Goal: Task Accomplishment & Management: Manage account settings

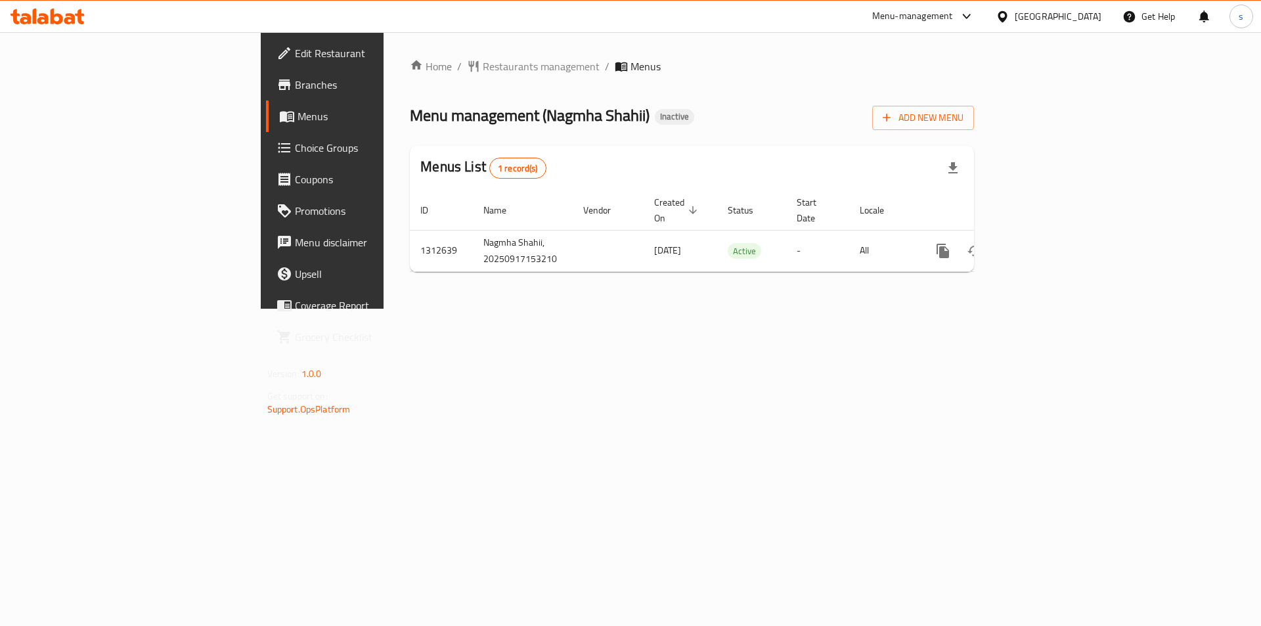
click at [295, 83] on span "Branches" at bounding box center [378, 85] width 166 height 16
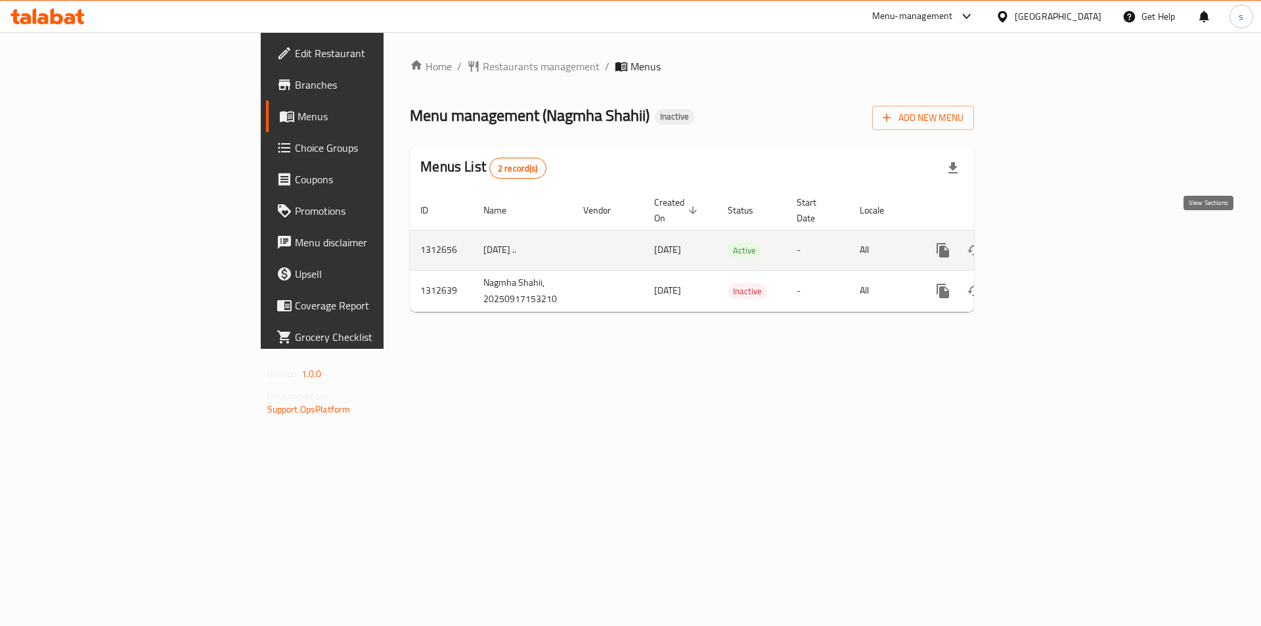
click at [1046, 242] on icon "enhanced table" at bounding box center [1038, 250] width 16 height 16
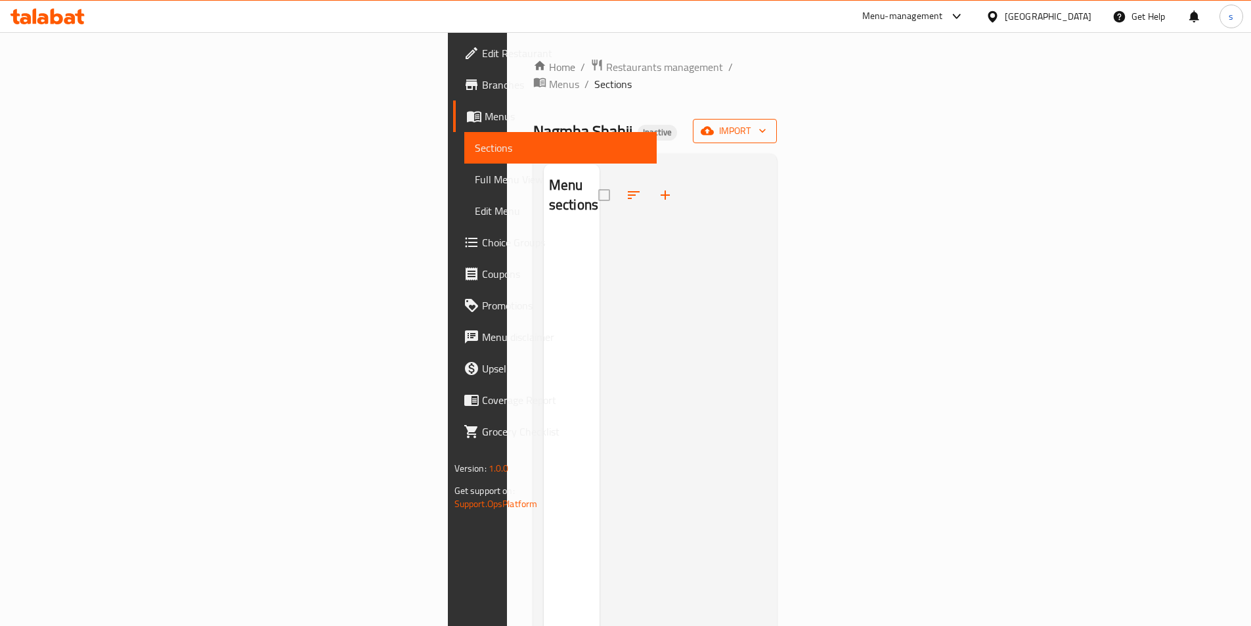
click at [714, 124] on icon "button" at bounding box center [707, 130] width 13 height 13
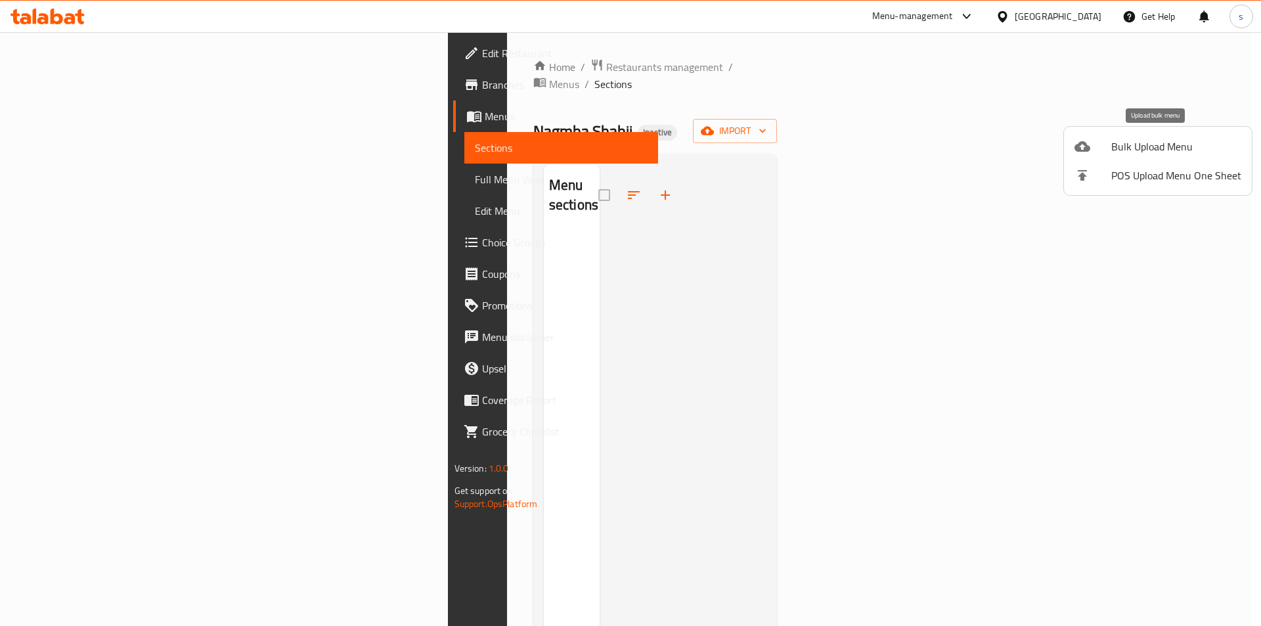
click at [1133, 156] on li "Bulk Upload Menu" at bounding box center [1158, 146] width 188 height 29
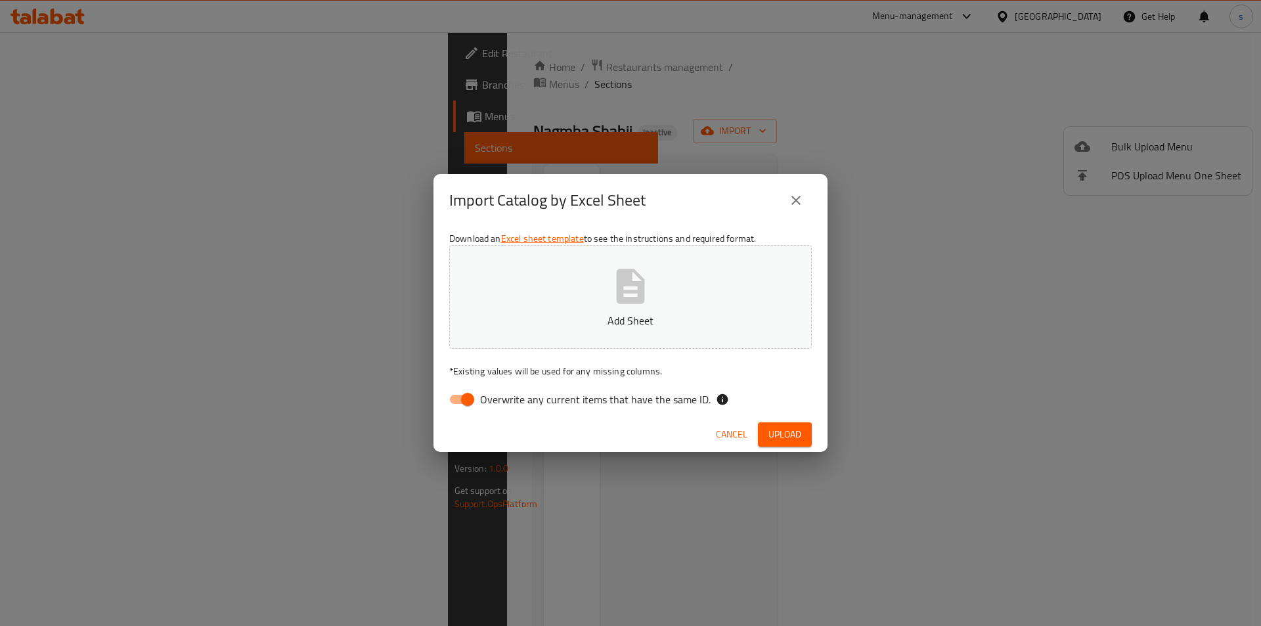
click at [530, 394] on span "Overwrite any current items that have the same ID." at bounding box center [595, 400] width 231 height 16
click at [505, 394] on input "Overwrite any current items that have the same ID." at bounding box center [467, 399] width 75 height 25
checkbox input "false"
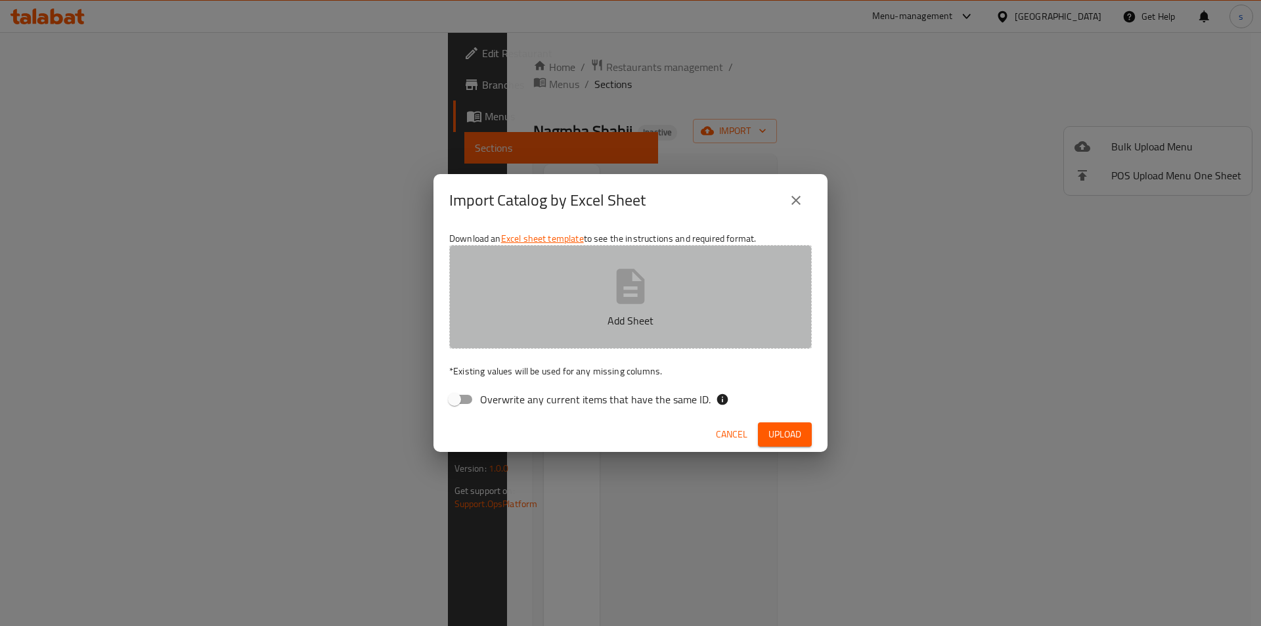
click at [630, 292] on icon "button" at bounding box center [631, 286] width 28 height 35
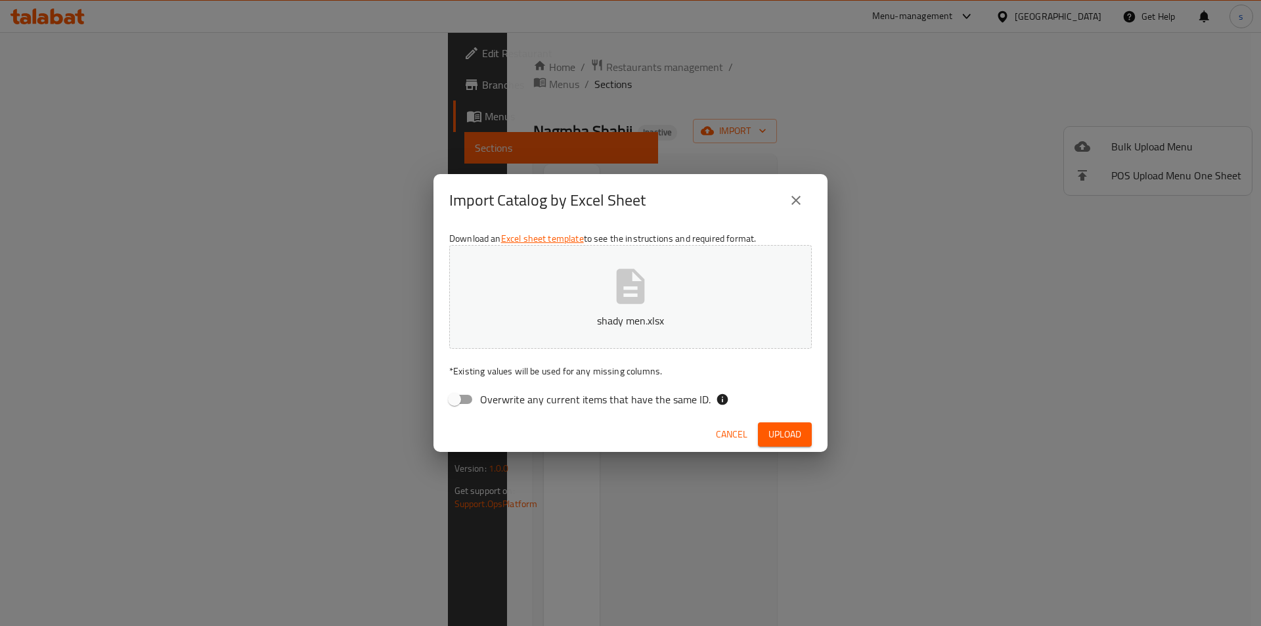
click at [797, 200] on icon "close" at bounding box center [796, 200] width 9 height 9
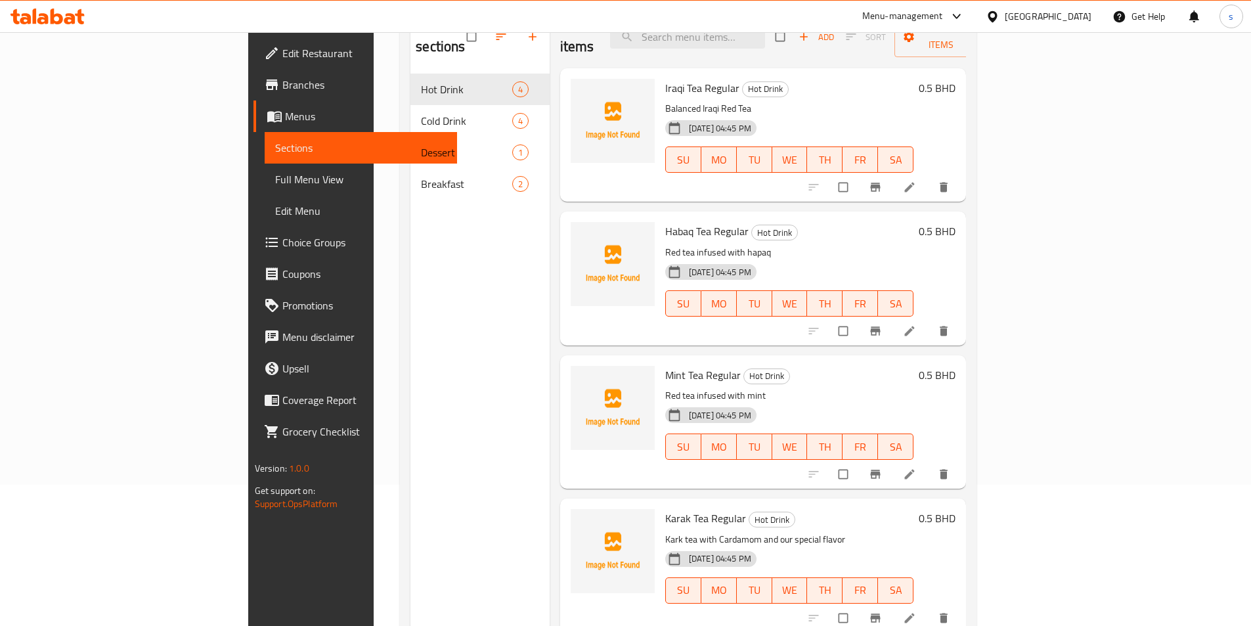
scroll to position [118, 0]
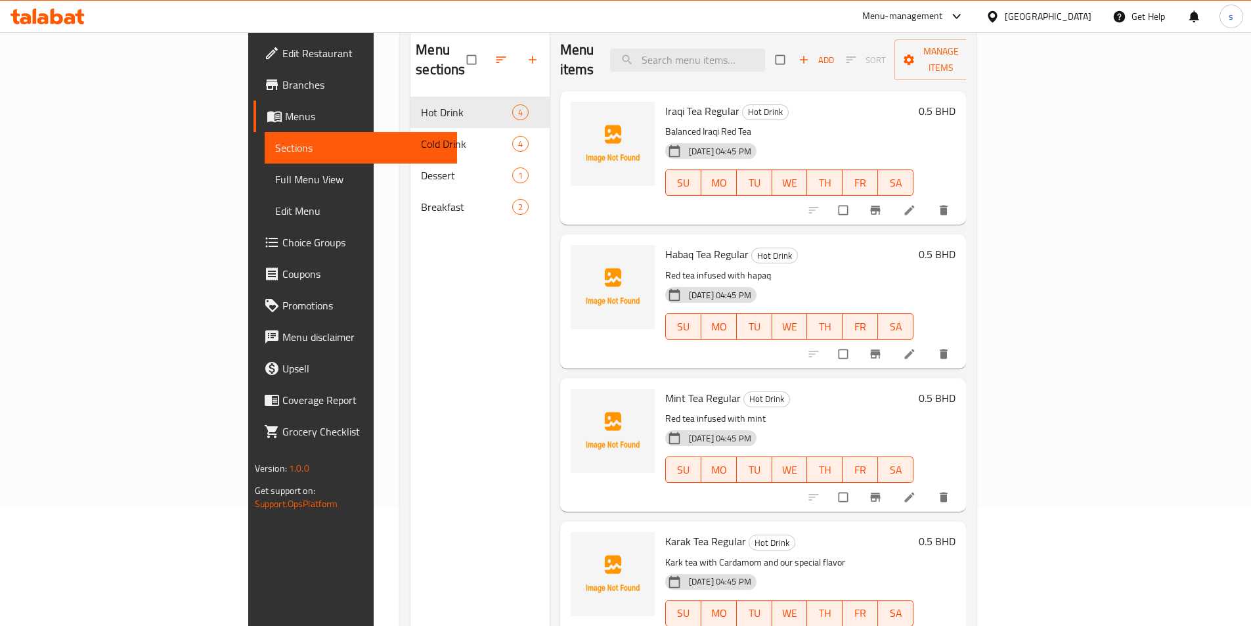
click at [285, 113] on span "Menus" at bounding box center [366, 116] width 162 height 16
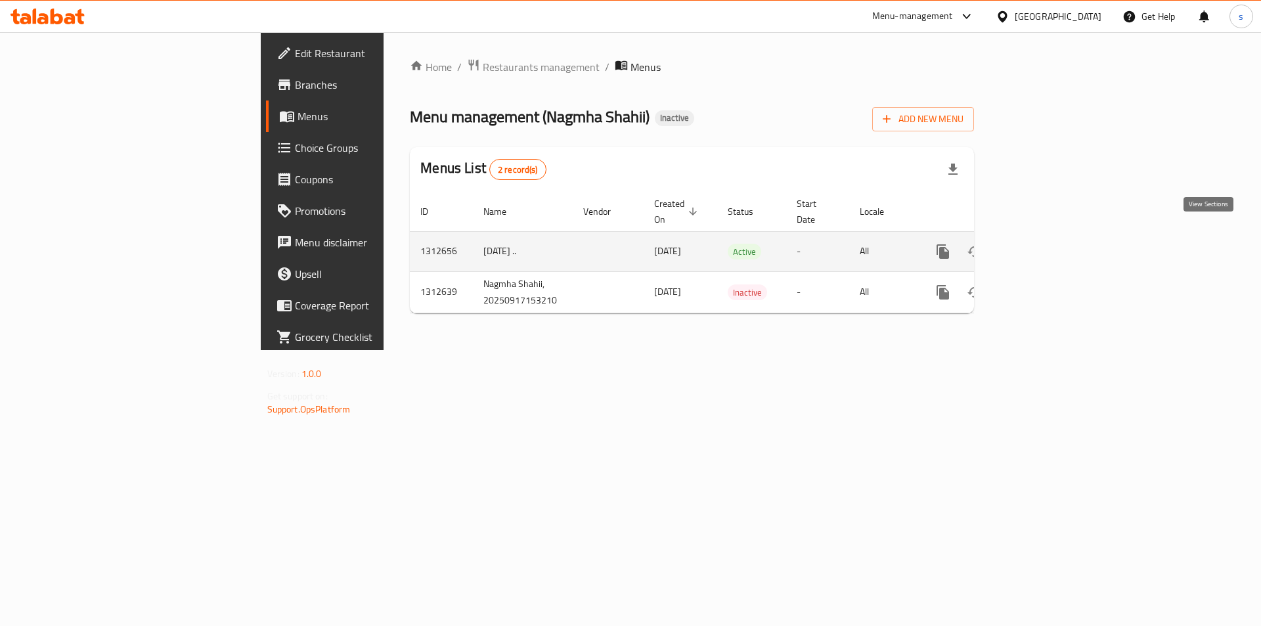
click at [1046, 244] on icon "enhanced table" at bounding box center [1038, 252] width 16 height 16
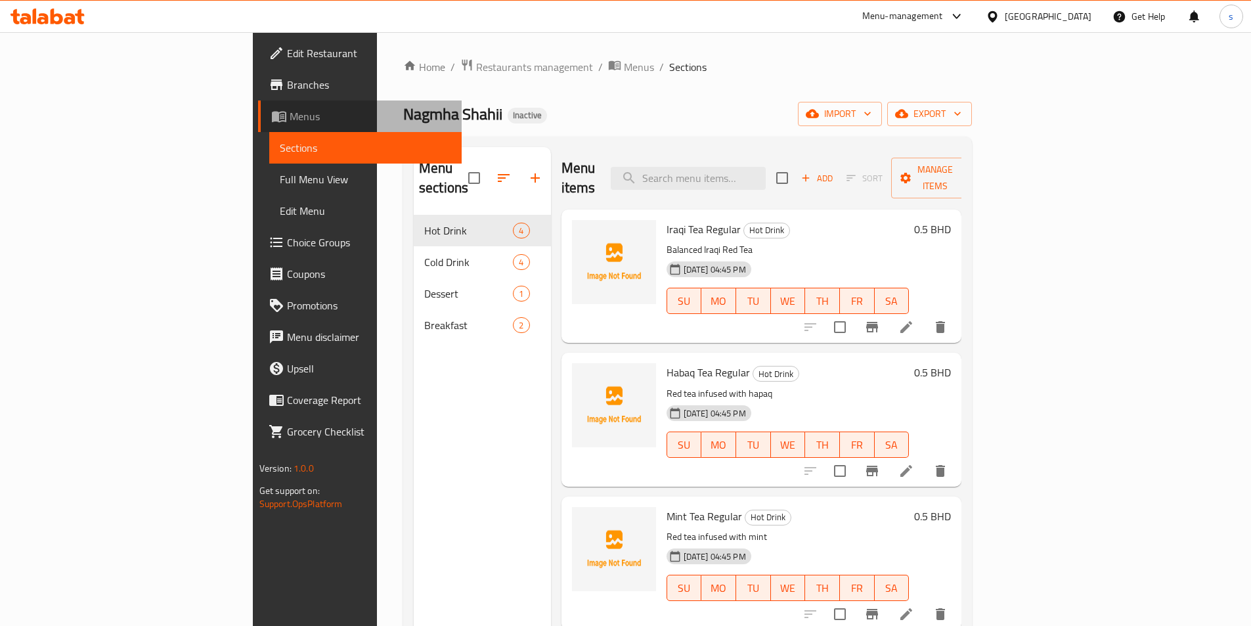
click at [290, 116] on span "Menus" at bounding box center [371, 116] width 162 height 16
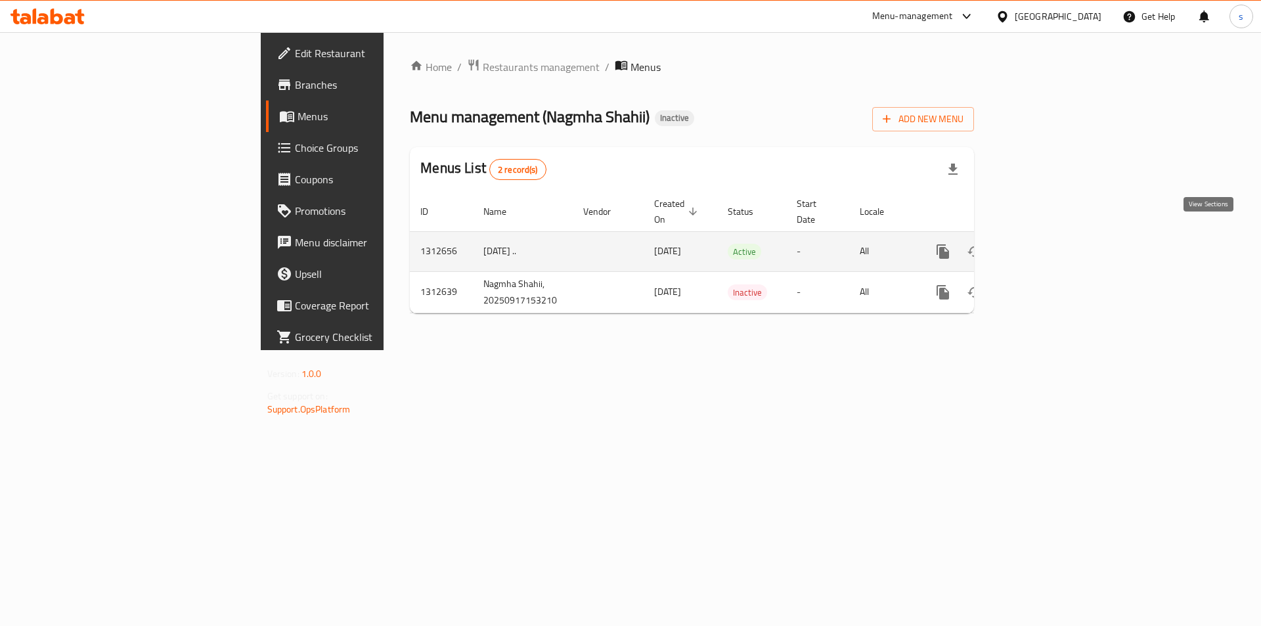
click at [1046, 244] on icon "enhanced table" at bounding box center [1038, 252] width 16 height 16
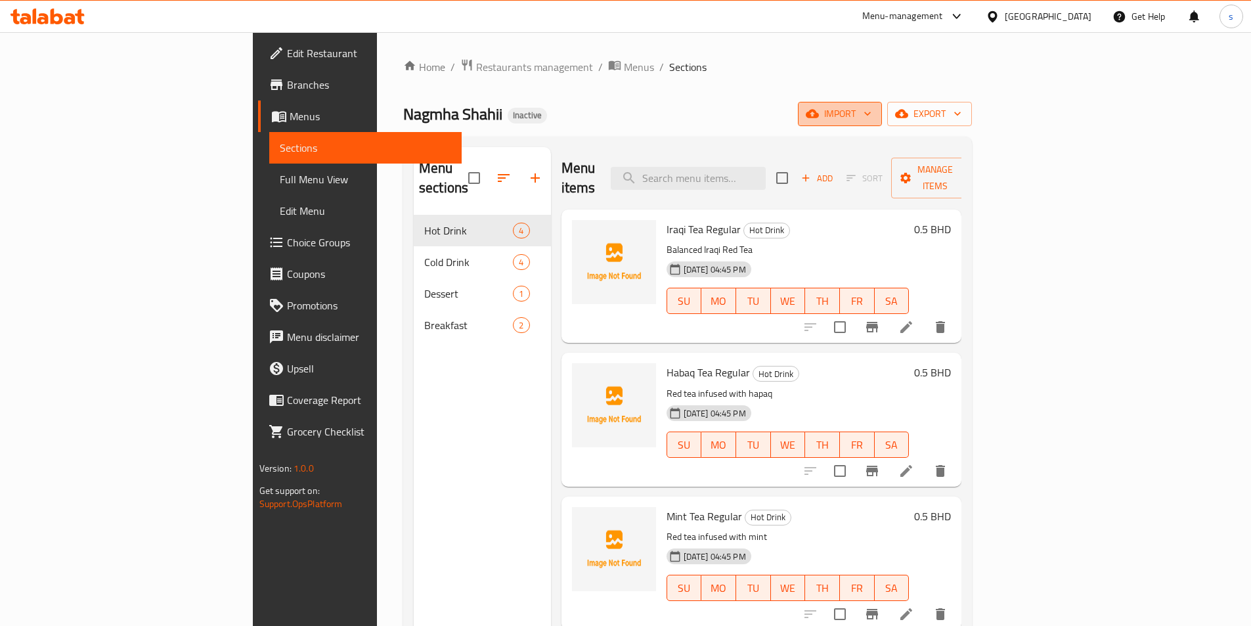
click at [872, 114] on span "import" at bounding box center [840, 114] width 63 height 16
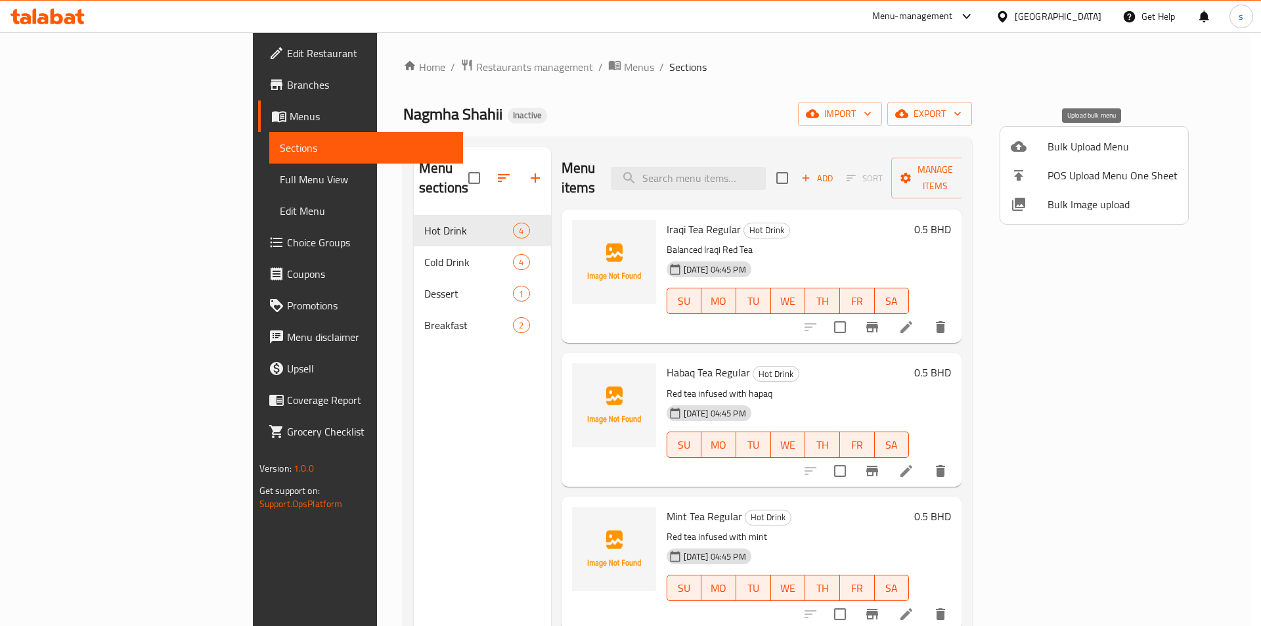
click at [1039, 155] on li "Bulk Upload Menu" at bounding box center [1094, 146] width 188 height 29
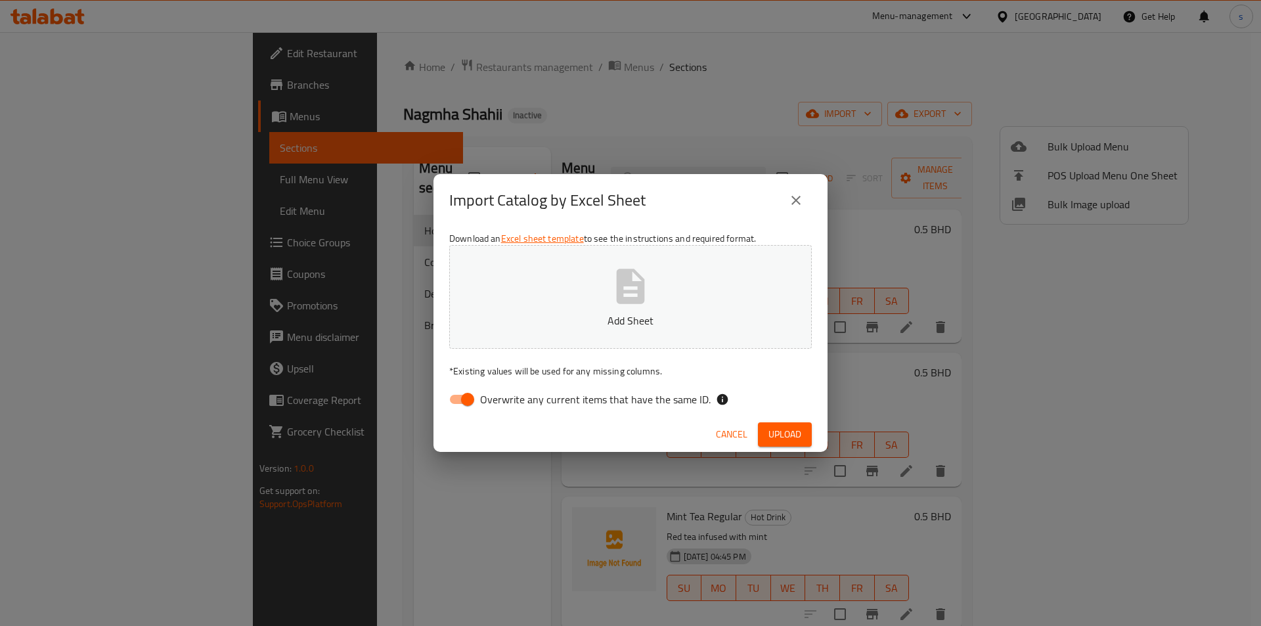
drag, startPoint x: 464, startPoint y: 393, endPoint x: 481, endPoint y: 380, distance: 20.6
click at [464, 392] on input "Overwrite any current items that have the same ID." at bounding box center [467, 399] width 75 height 25
checkbox input "false"
click at [557, 317] on p "Add Sheet" at bounding box center [631, 321] width 322 height 16
click at [784, 434] on span "Upload" at bounding box center [785, 434] width 33 height 16
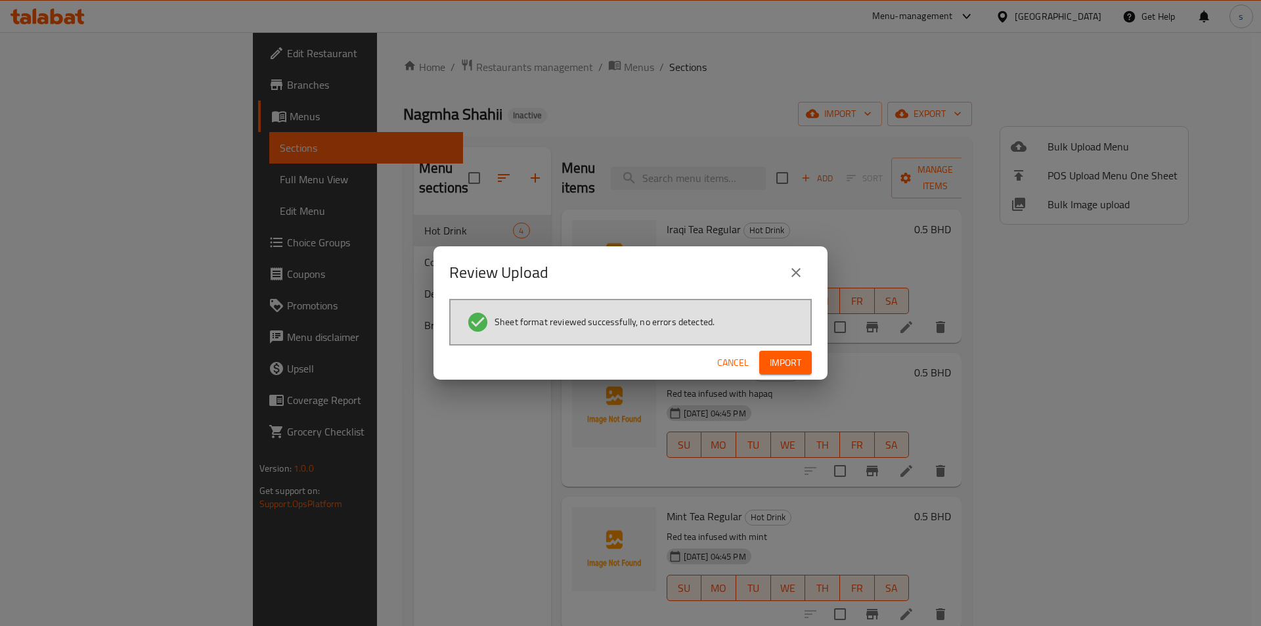
click at [784, 357] on span "Import" at bounding box center [786, 363] width 32 height 16
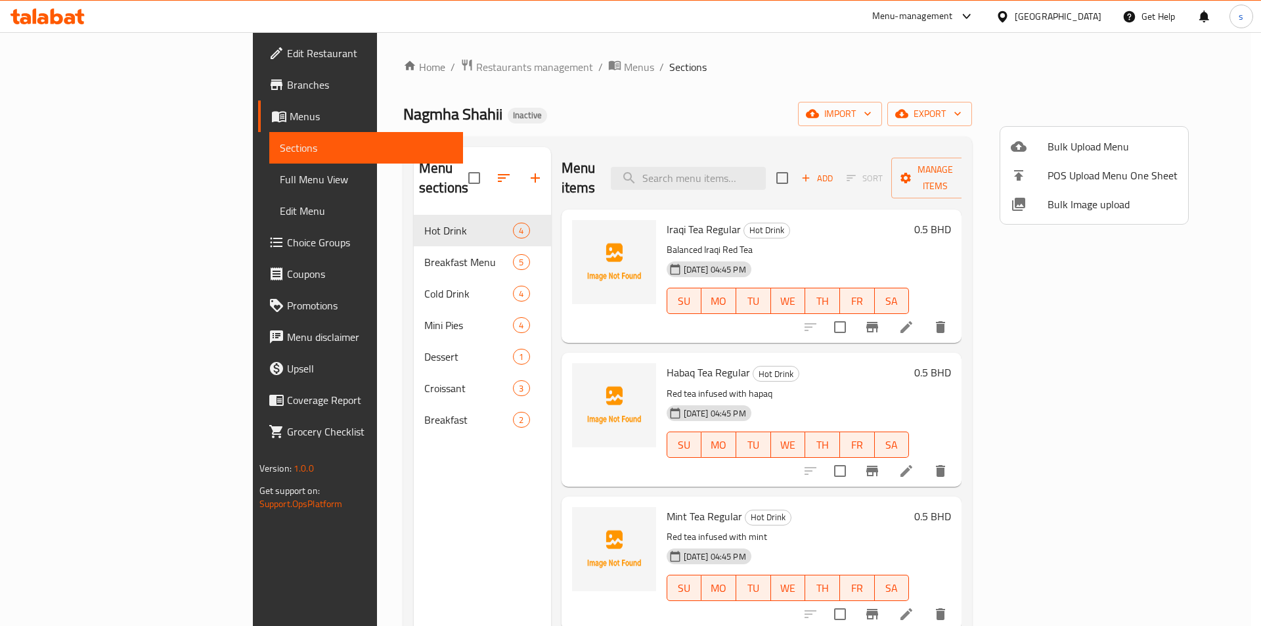
click at [364, 403] on div at bounding box center [630, 313] width 1261 height 626
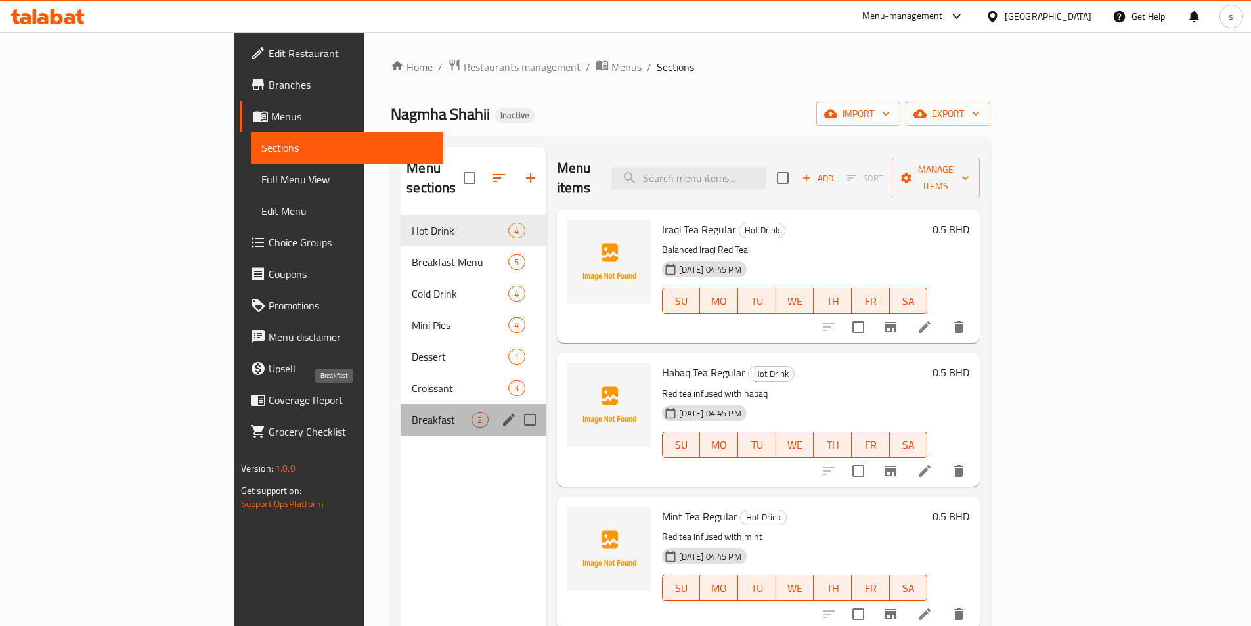
click at [412, 412] on span "Breakfast" at bounding box center [442, 420] width 60 height 16
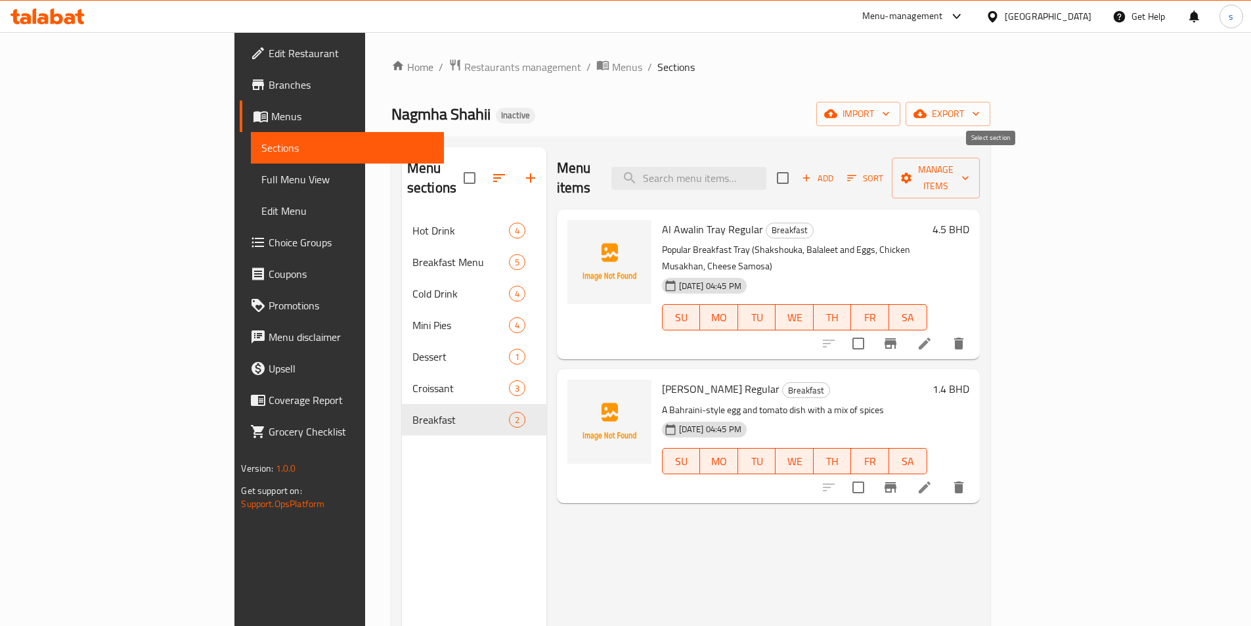
click at [797, 170] on input "checkbox" at bounding box center [783, 178] width 28 height 28
checkbox input "true"
click at [970, 165] on span "Manage items" at bounding box center [936, 178] width 67 height 33
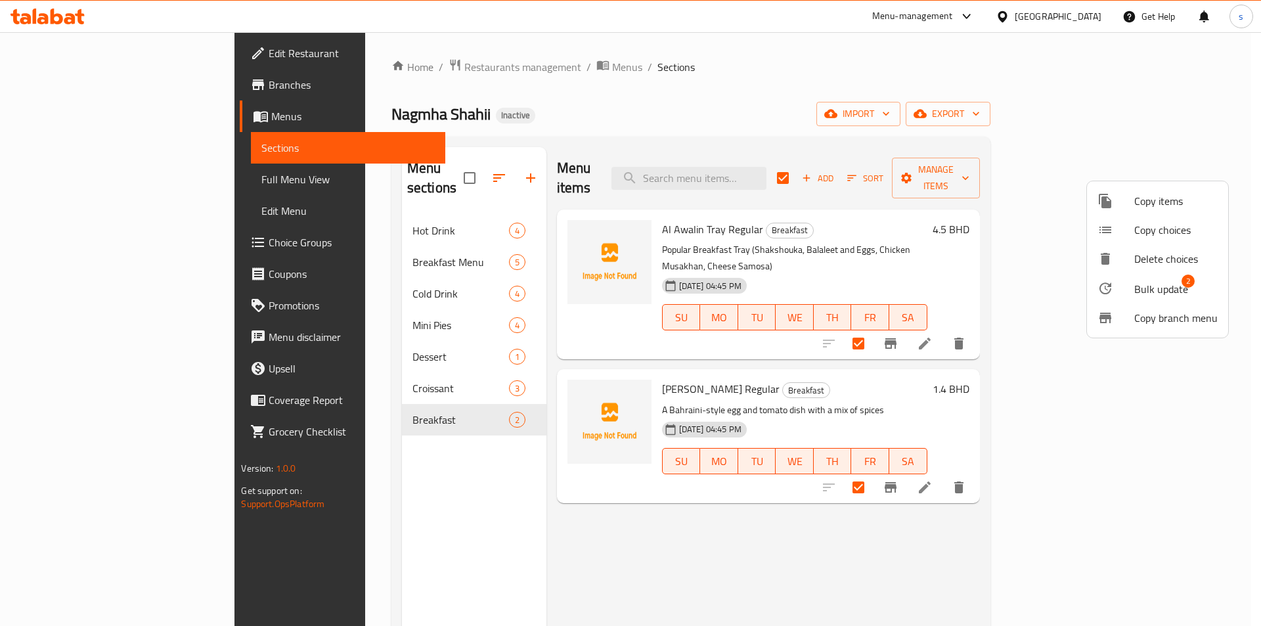
click at [1156, 288] on span "Bulk update" at bounding box center [1161, 289] width 54 height 16
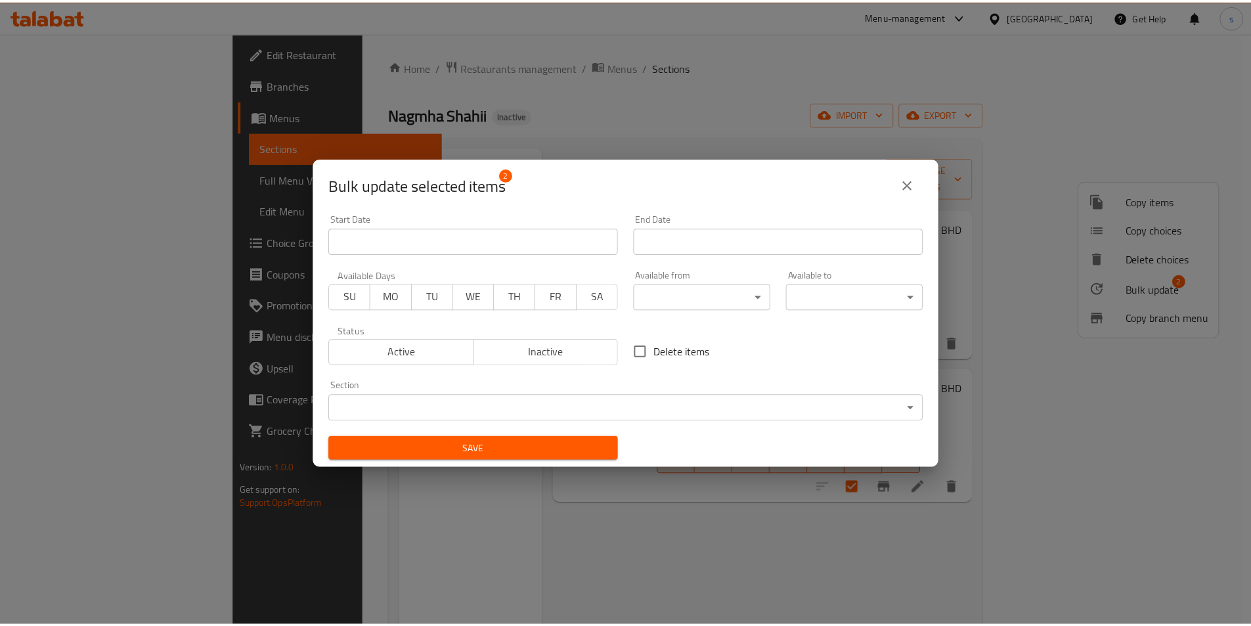
scroll to position [3, 0]
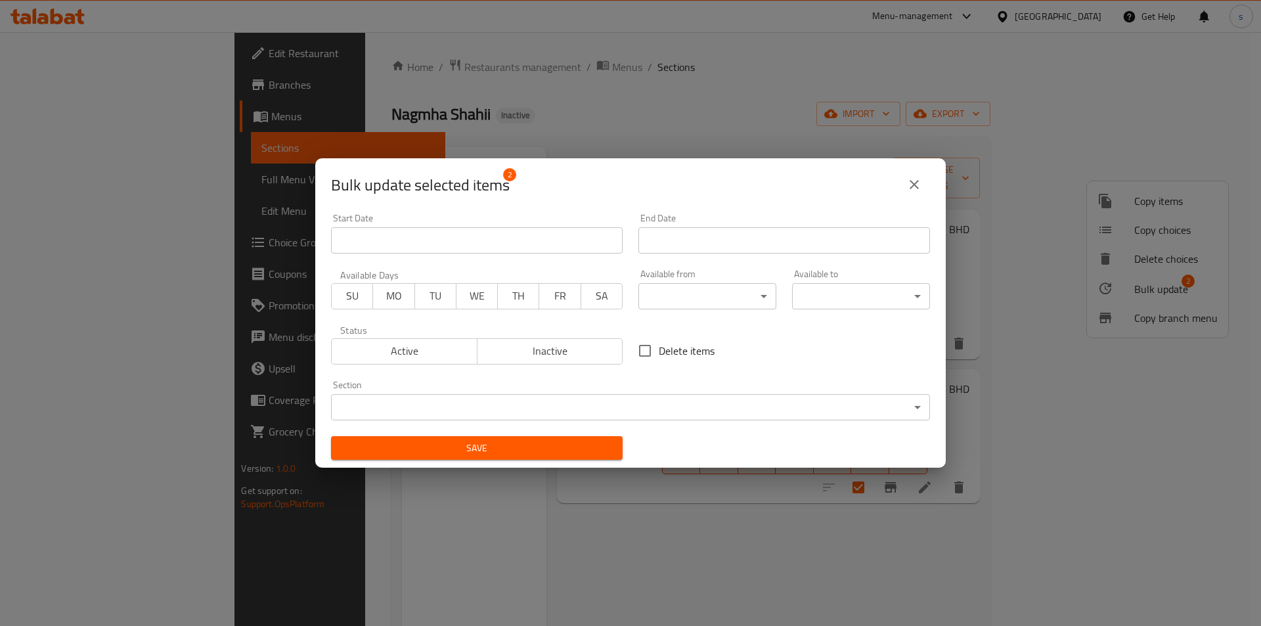
click at [569, 403] on body "​ Menu-management Bahrain Get Help s Edit Restaurant Branches Menus Sections Fu…" at bounding box center [630, 329] width 1261 height 594
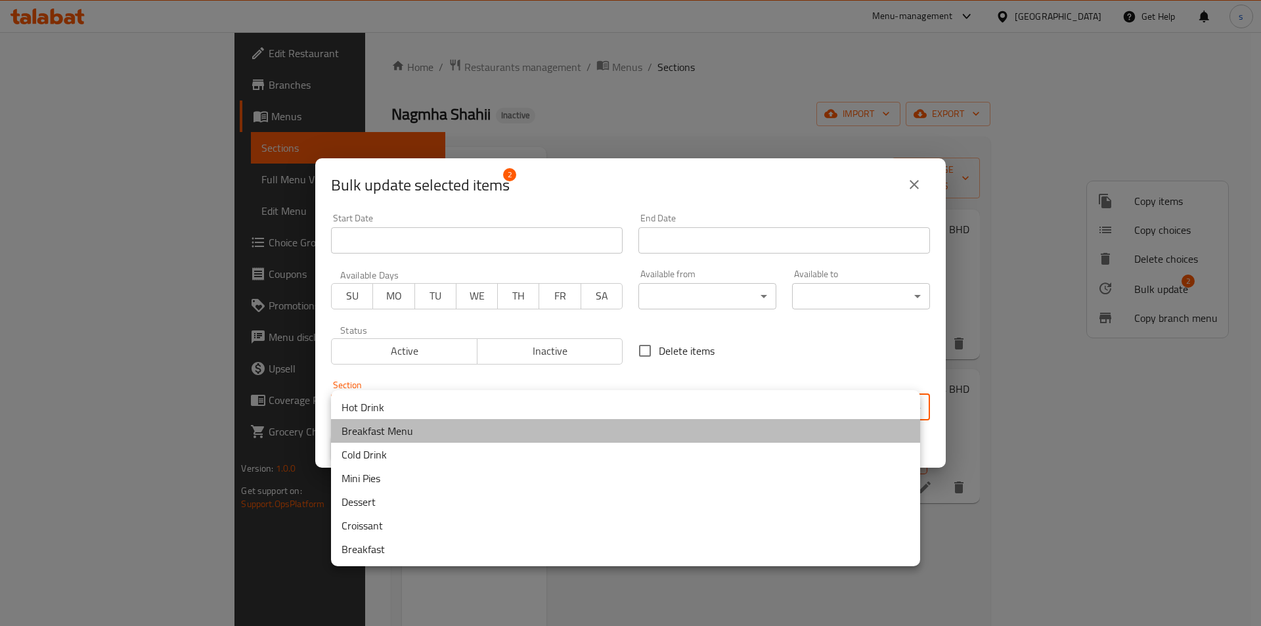
click at [424, 432] on li "Breakfast Menu" at bounding box center [625, 431] width 589 height 24
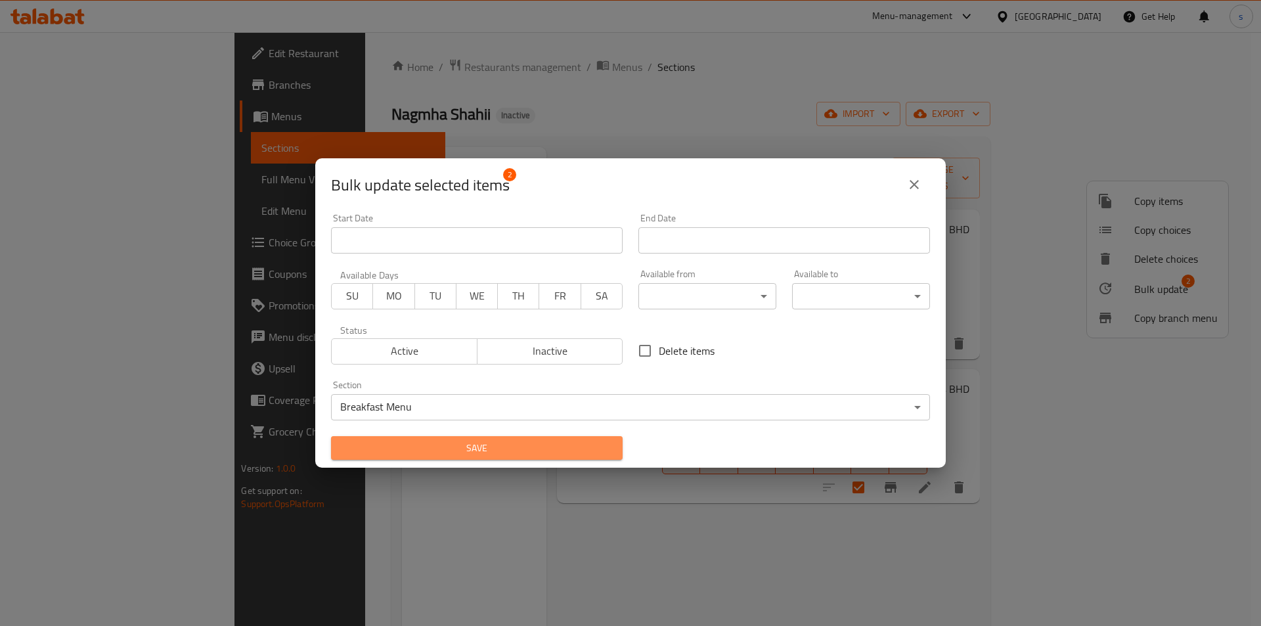
click at [522, 445] on span "Save" at bounding box center [477, 448] width 271 height 16
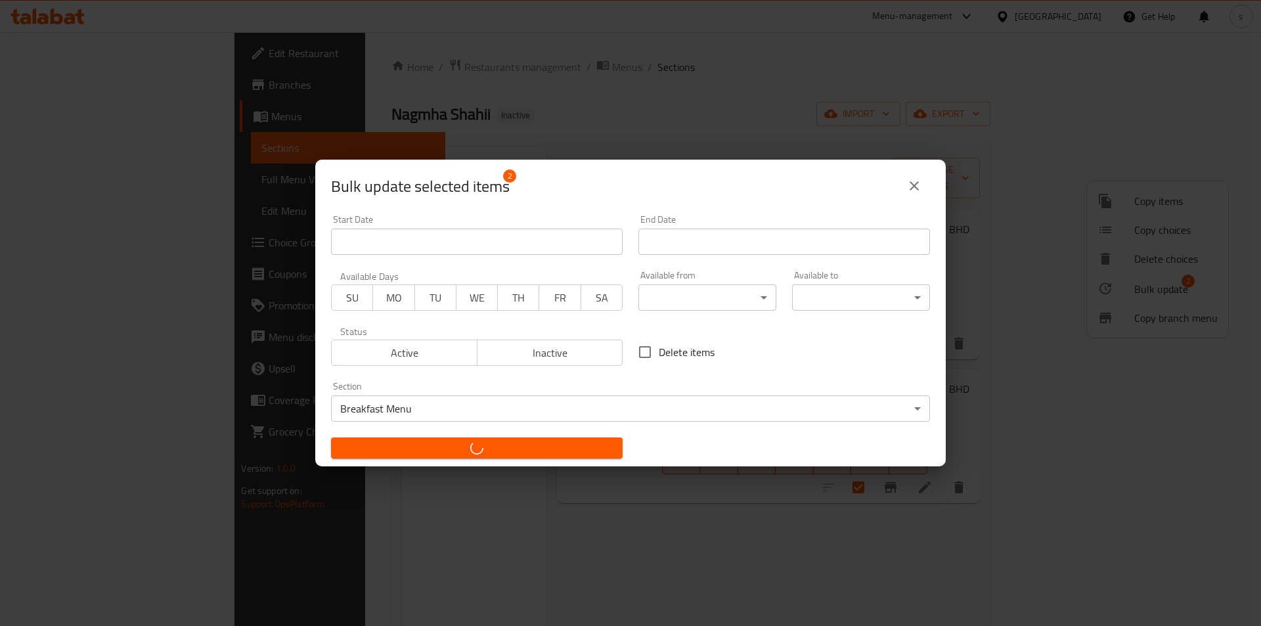
checkbox input "false"
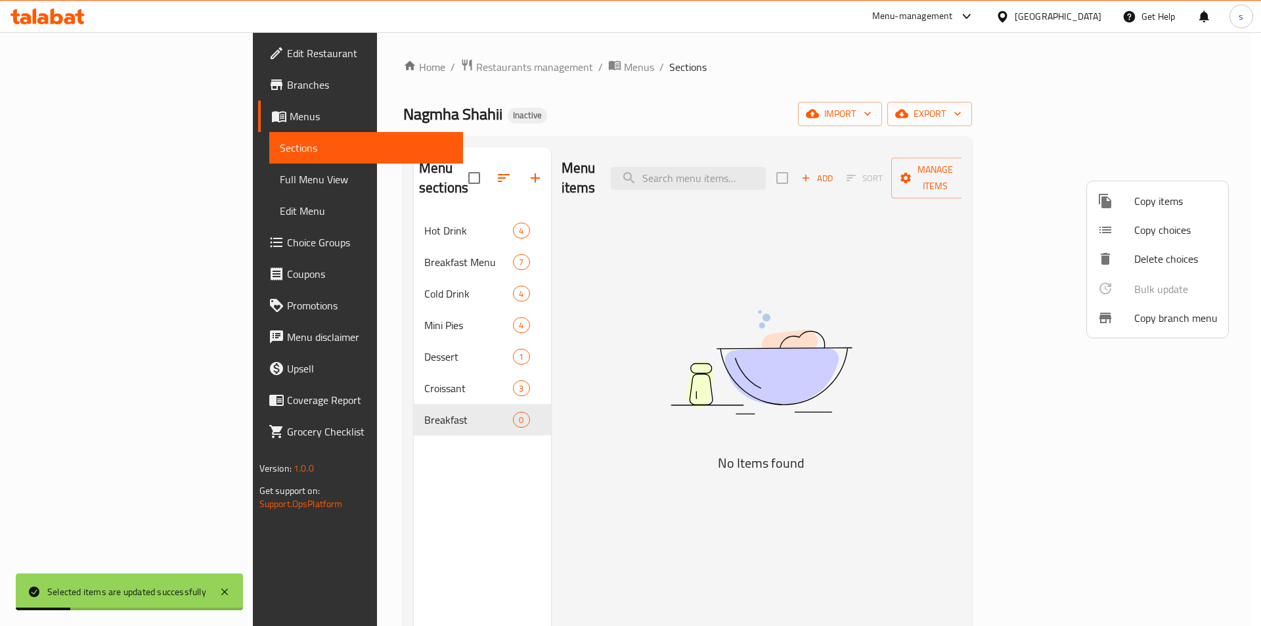
click at [407, 403] on div at bounding box center [630, 313] width 1261 height 626
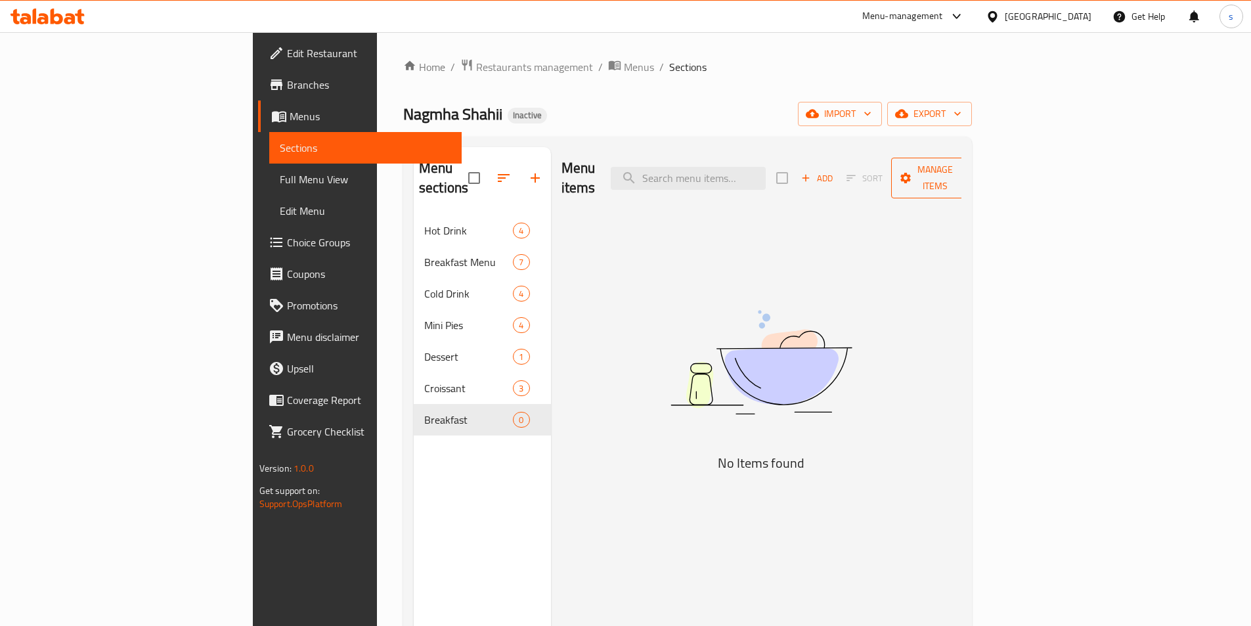
click at [969, 162] on span "Manage items" at bounding box center [935, 178] width 67 height 33
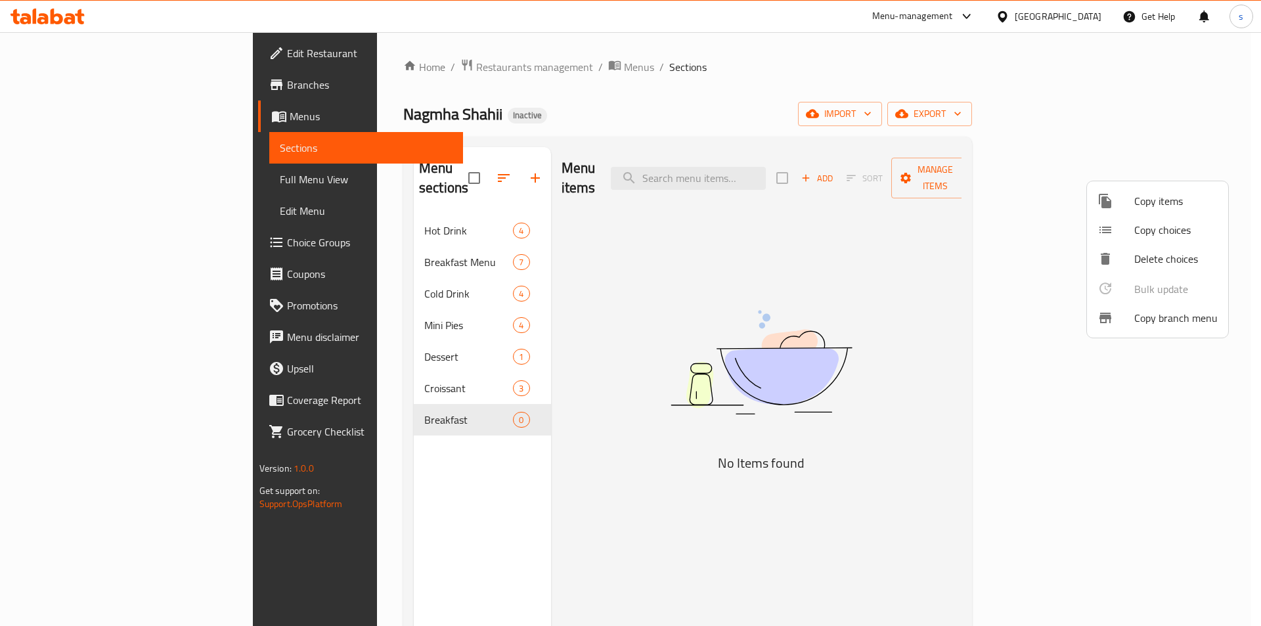
click at [986, 268] on div at bounding box center [630, 313] width 1261 height 626
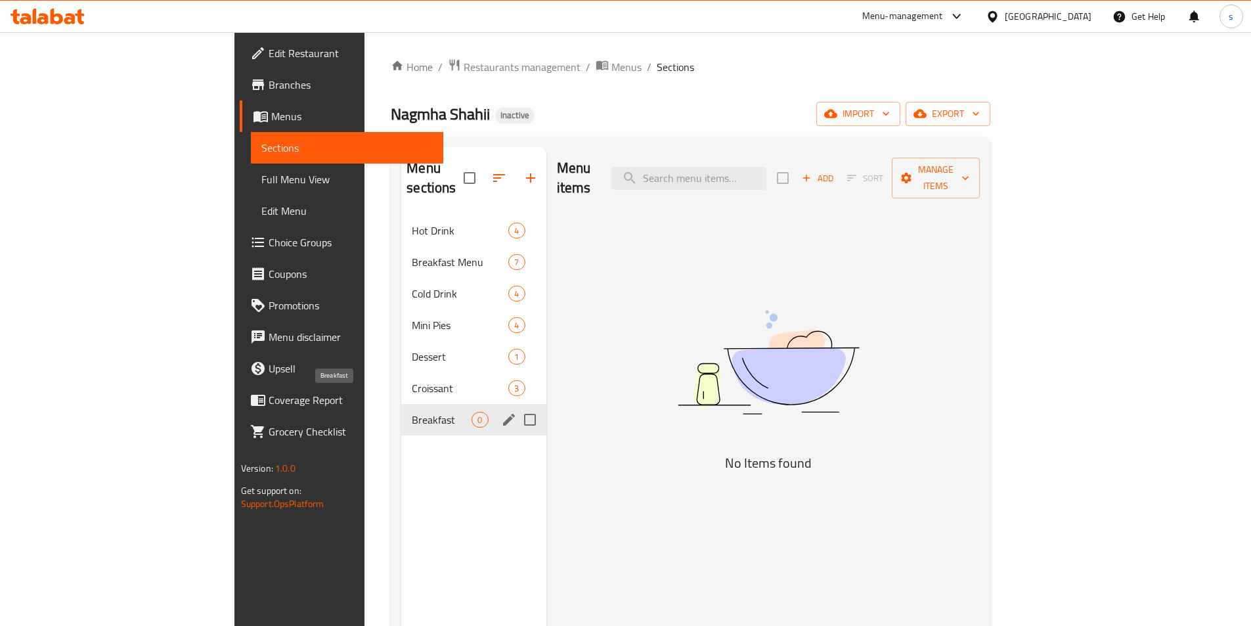
click at [412, 412] on span "Breakfast" at bounding box center [442, 420] width 60 height 16
click at [516, 406] on input "Menu sections" at bounding box center [530, 420] width 28 height 28
checkbox input "true"
click at [483, 170] on icon "button" at bounding box center [491, 178] width 16 height 16
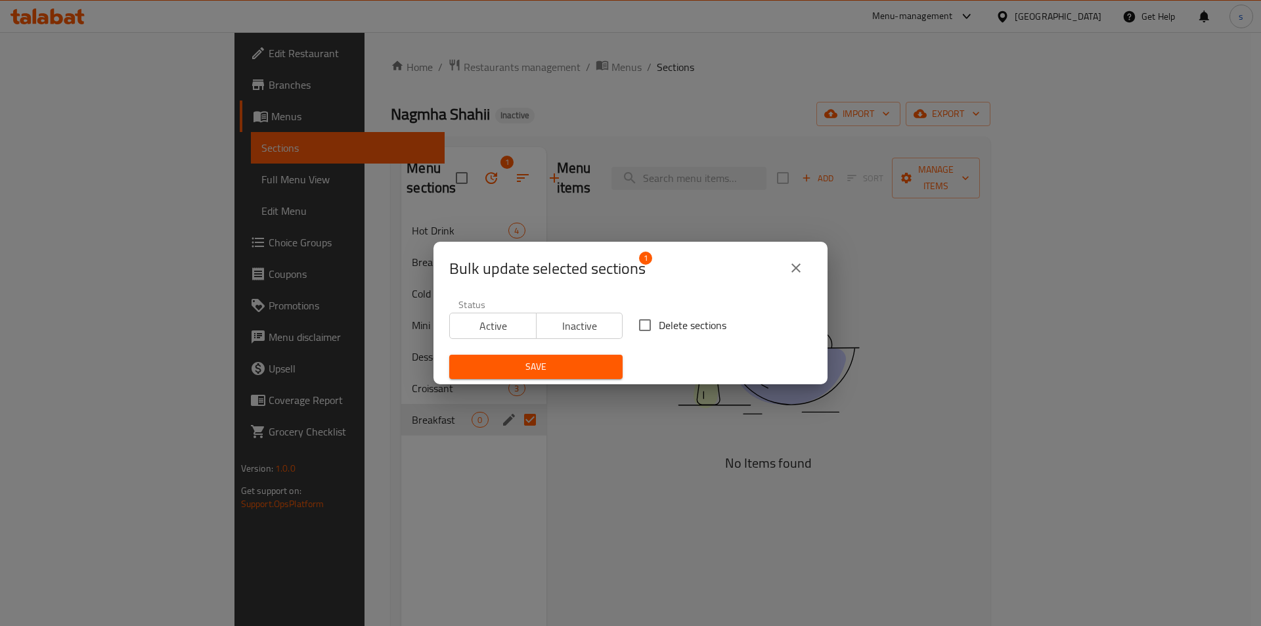
click at [667, 323] on span "Delete sections" at bounding box center [693, 325] width 68 height 16
click at [659, 323] on input "Delete sections" at bounding box center [645, 325] width 28 height 28
checkbox input "true"
click at [560, 365] on span "Save" at bounding box center [536, 367] width 152 height 16
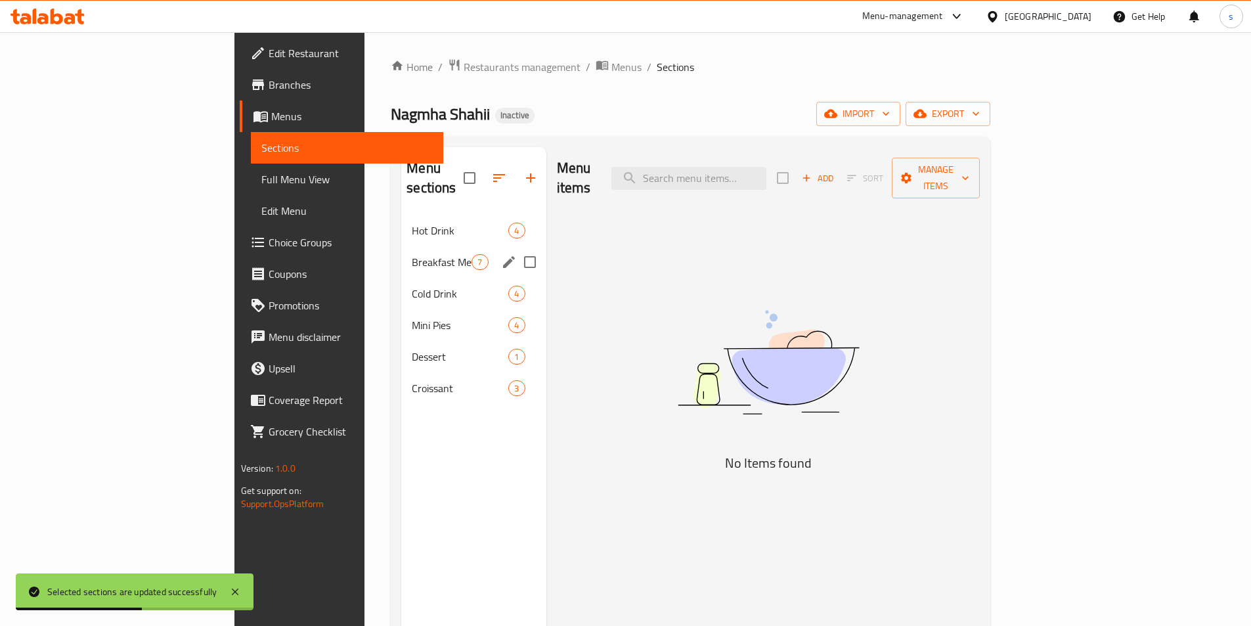
click at [412, 254] on span "Breakfast Menu" at bounding box center [442, 262] width 60 height 16
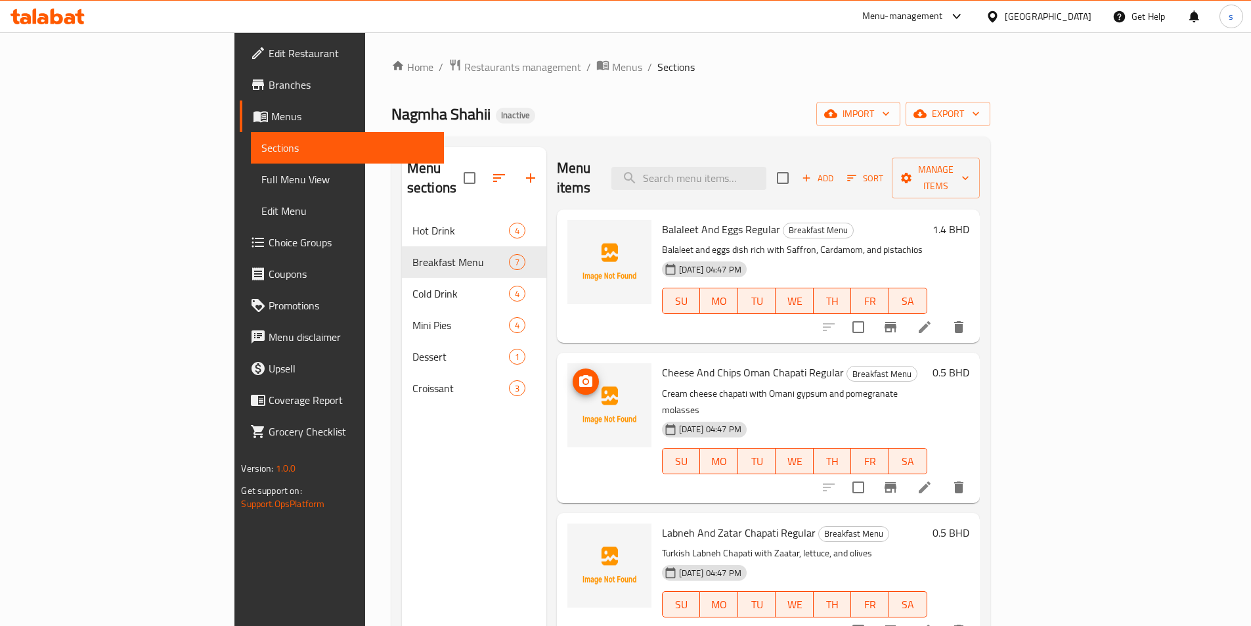
scroll to position [66, 0]
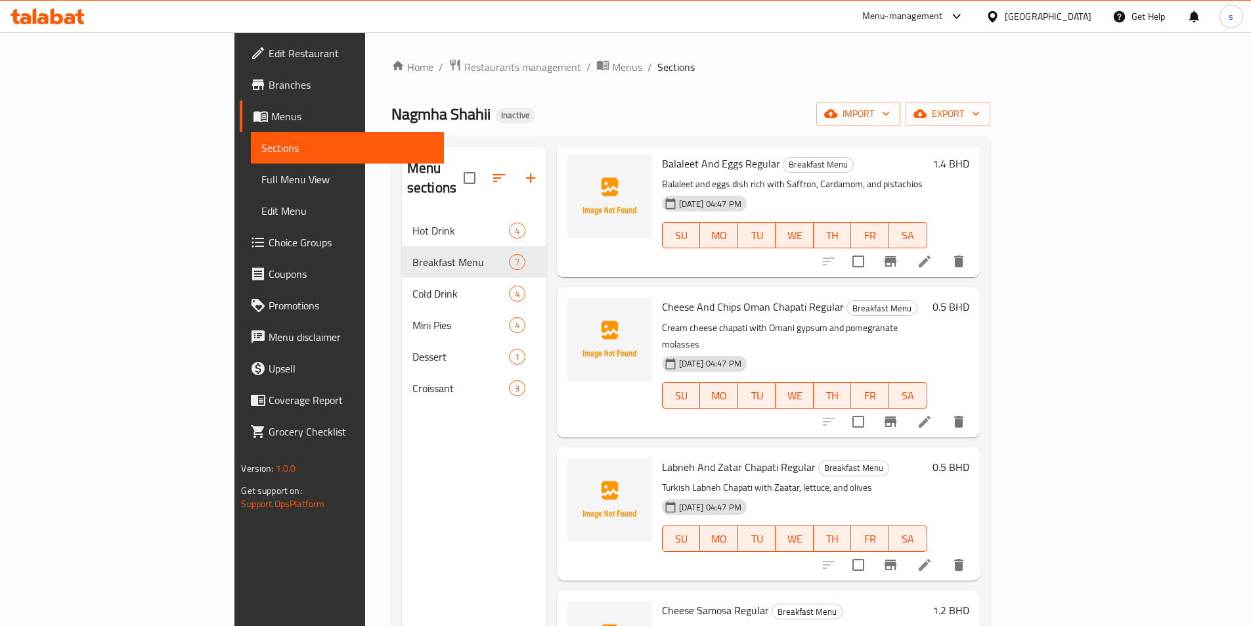
click at [261, 171] on span "Full Menu View" at bounding box center [346, 179] width 171 height 16
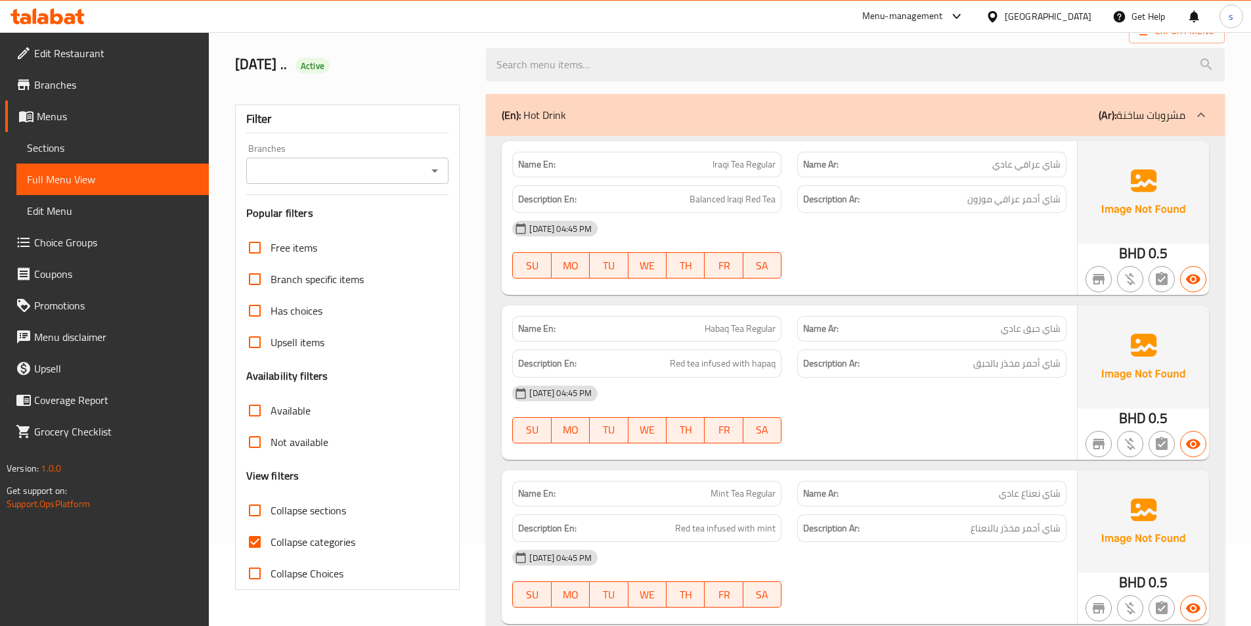
scroll to position [131, 0]
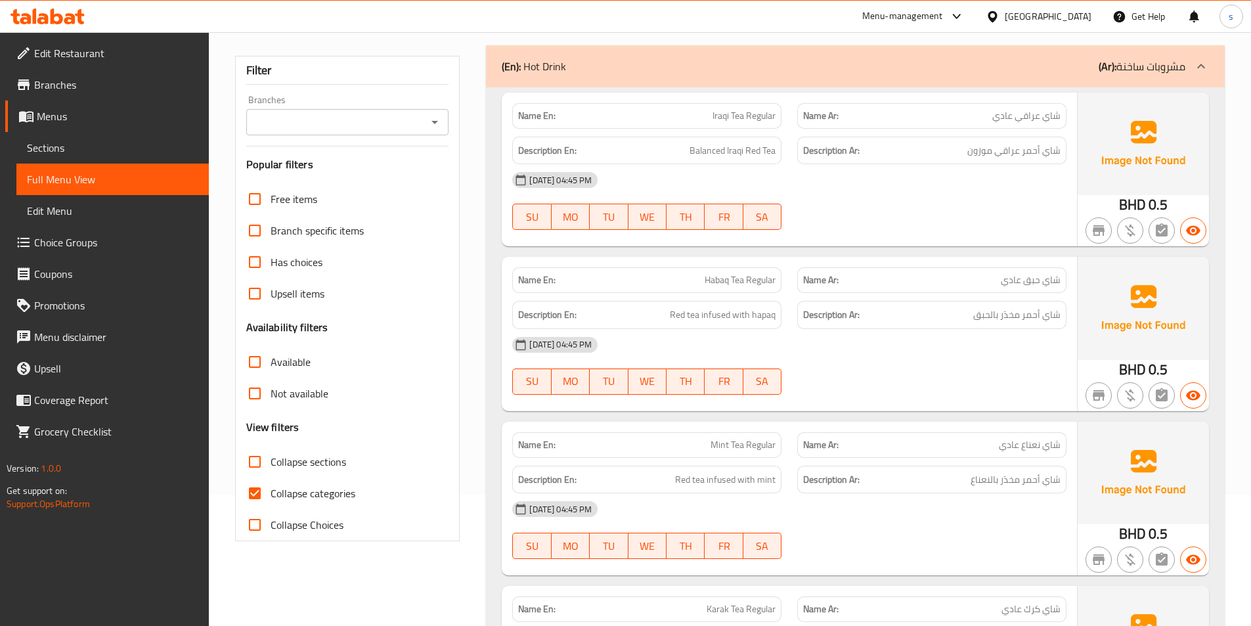
drag, startPoint x: 259, startPoint y: 489, endPoint x: 353, endPoint y: 477, distance: 94.7
click at [259, 489] on input "Collapse categories" at bounding box center [255, 494] width 32 height 32
checkbox input "false"
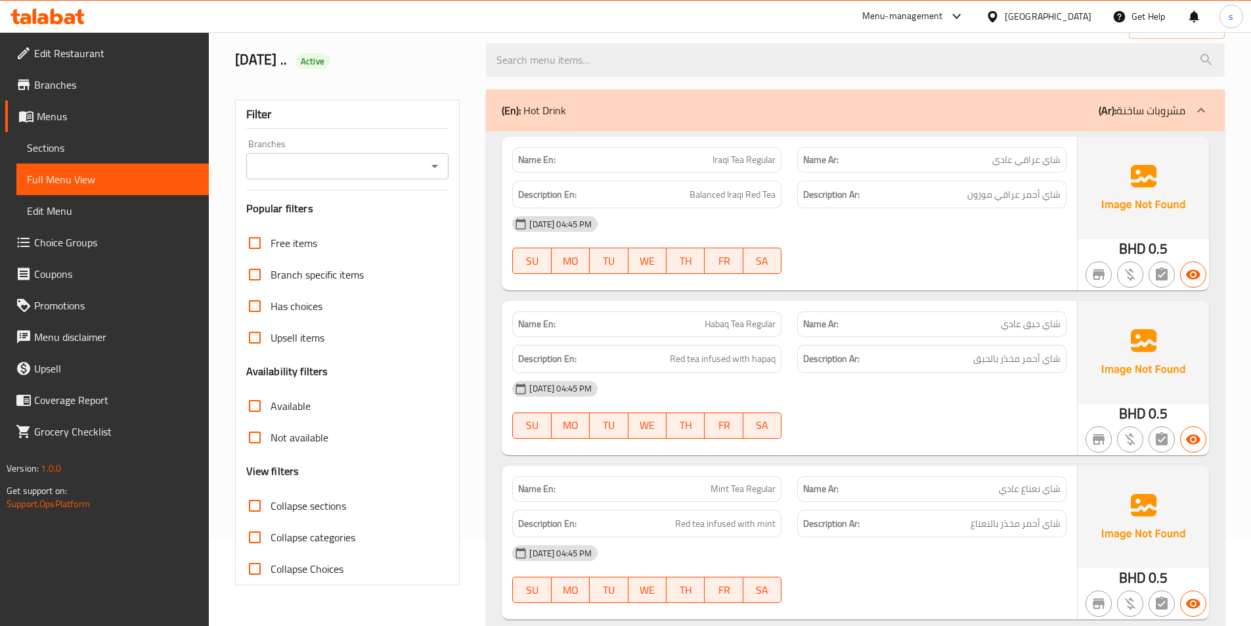
scroll to position [66, 0]
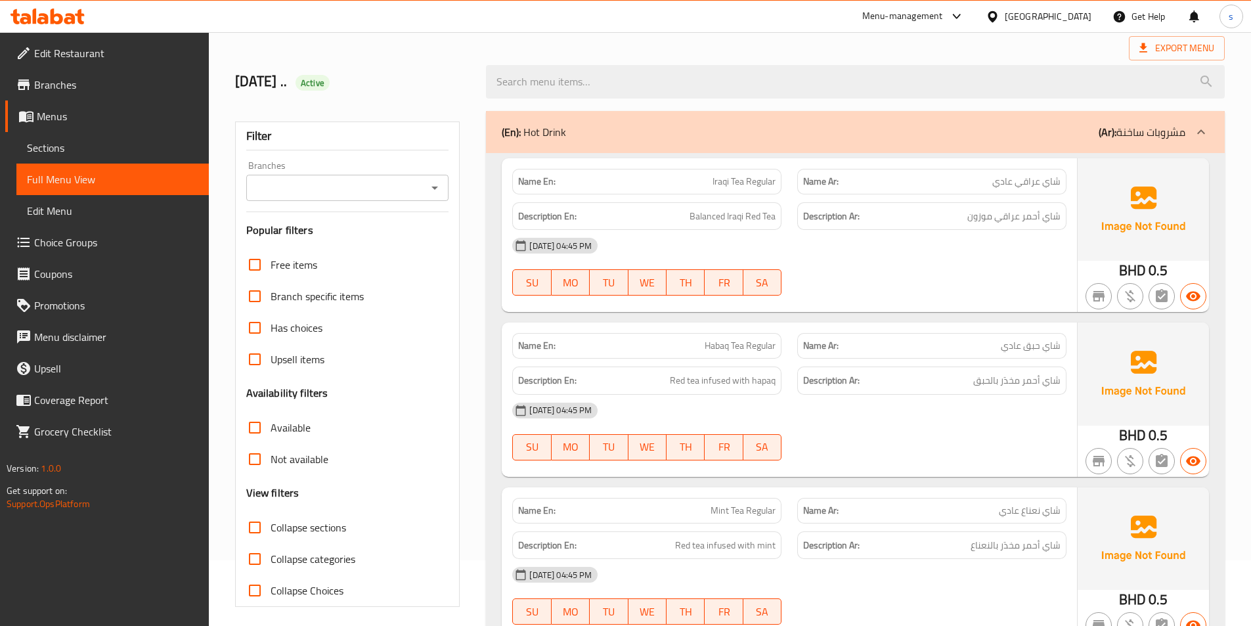
click at [1194, 127] on icon at bounding box center [1202, 132] width 16 height 16
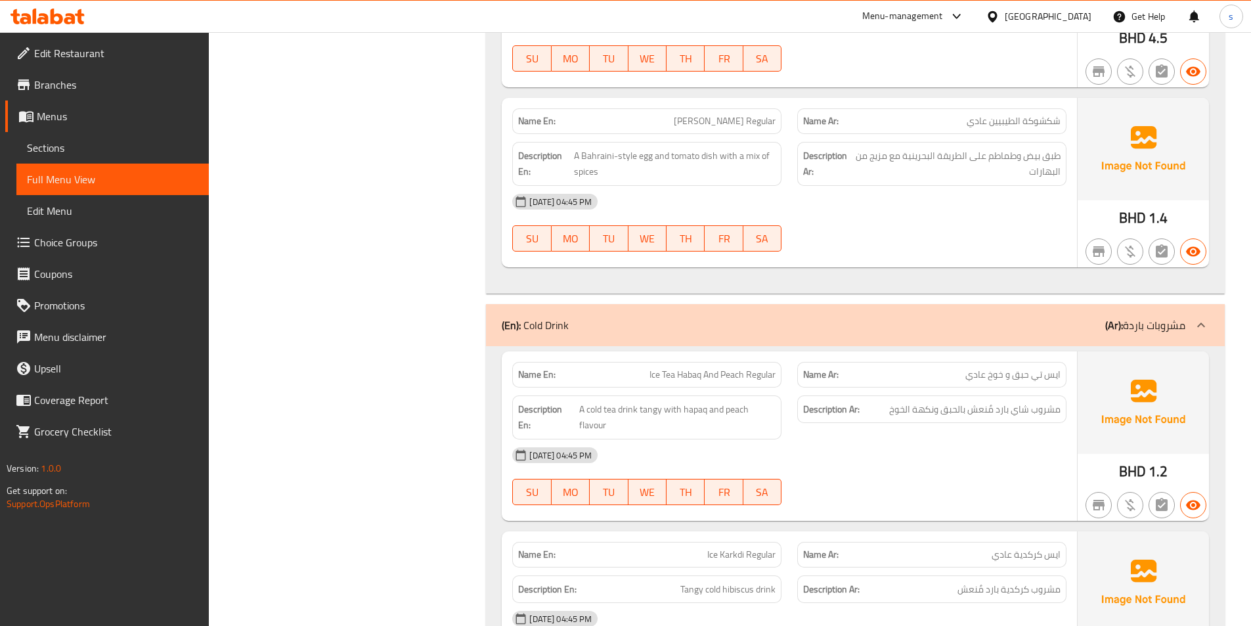
scroll to position [1314, 0]
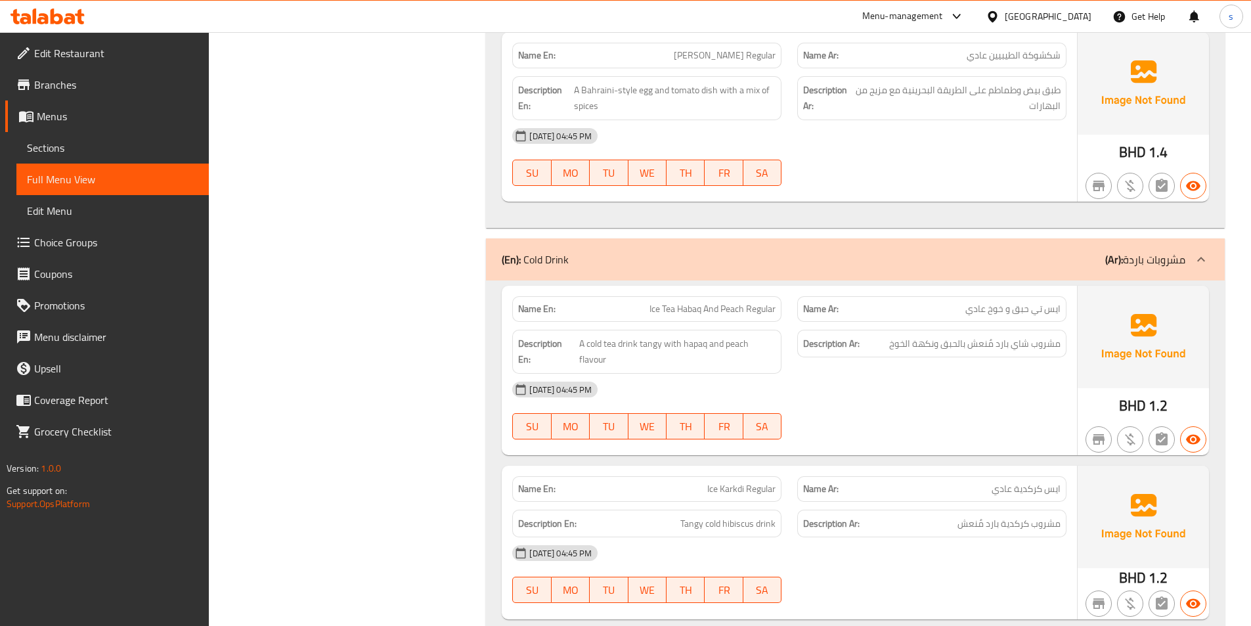
click at [1163, 259] on p "(Ar): مشروبات باردة" at bounding box center [1146, 260] width 80 height 16
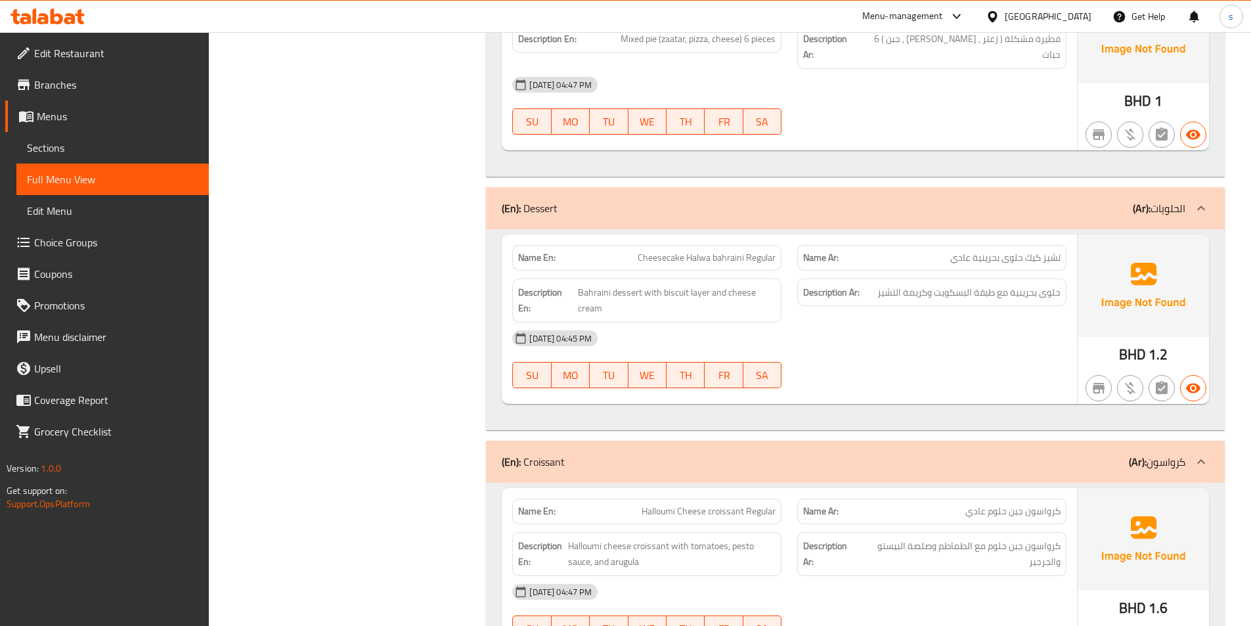
scroll to position [2233, 0]
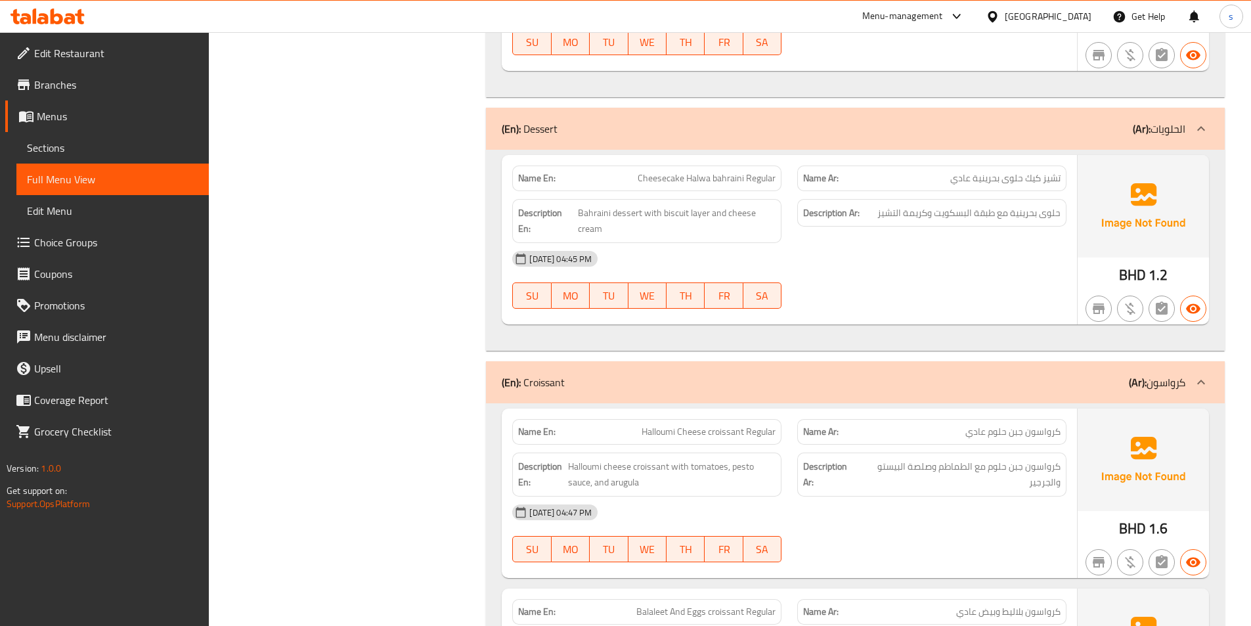
click at [1142, 119] on b "(Ar):" at bounding box center [1142, 129] width 18 height 20
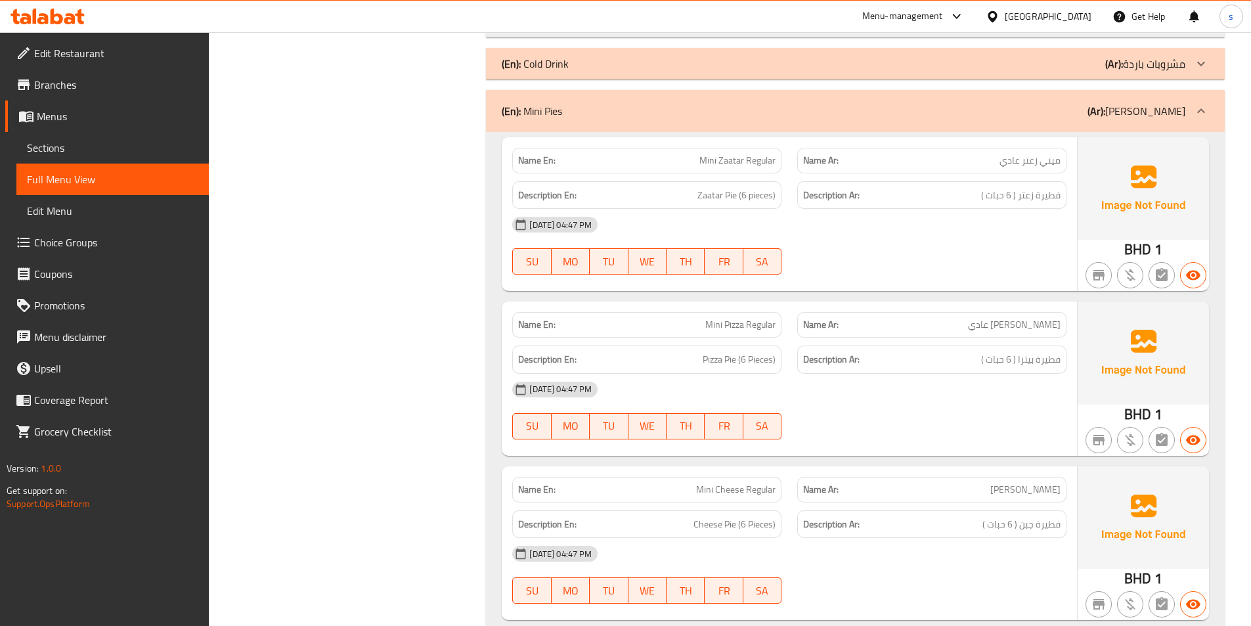
scroll to position [1370, 0]
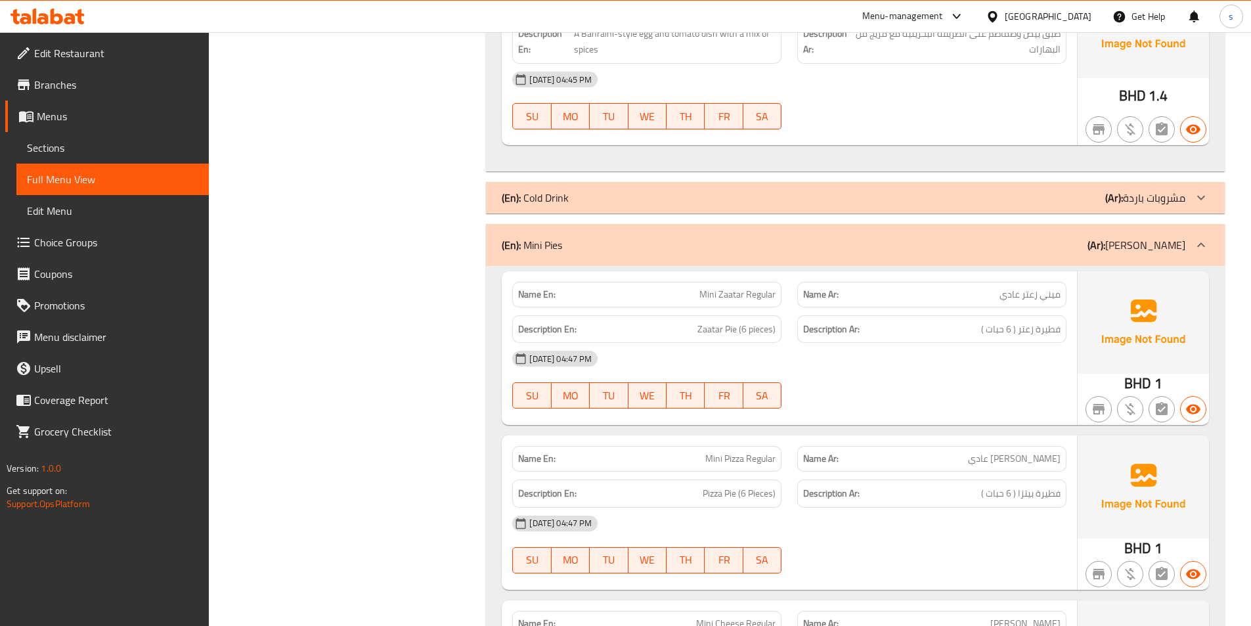
click at [154, 181] on span "Full Menu View" at bounding box center [112, 179] width 171 height 16
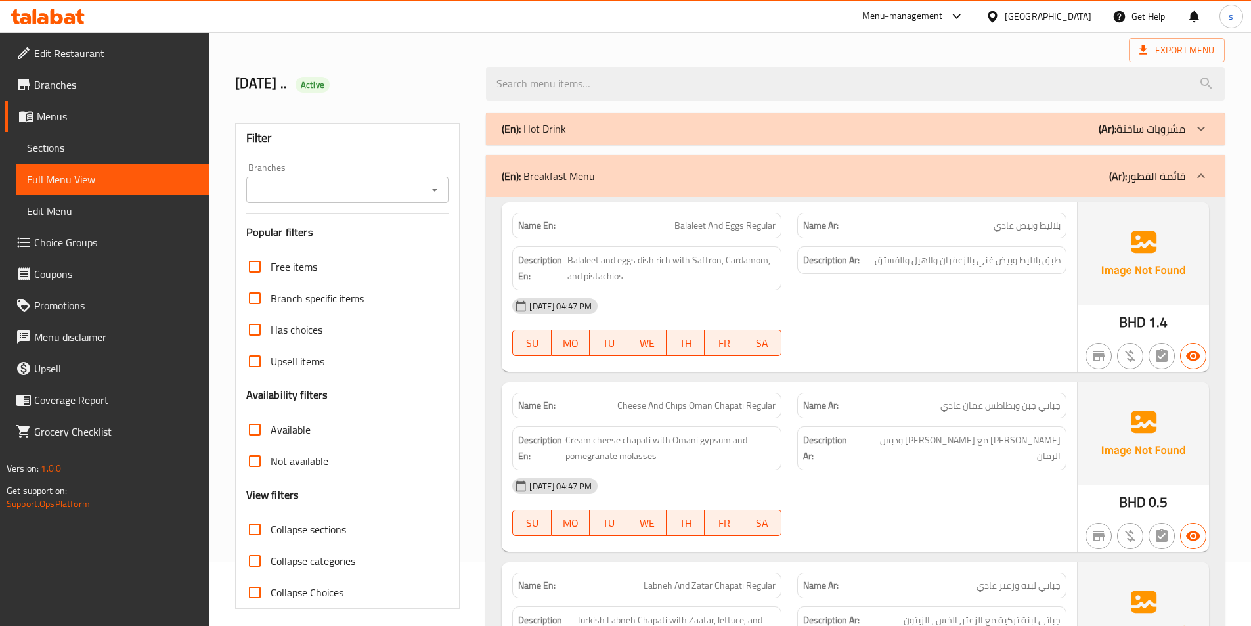
scroll to position [0, 0]
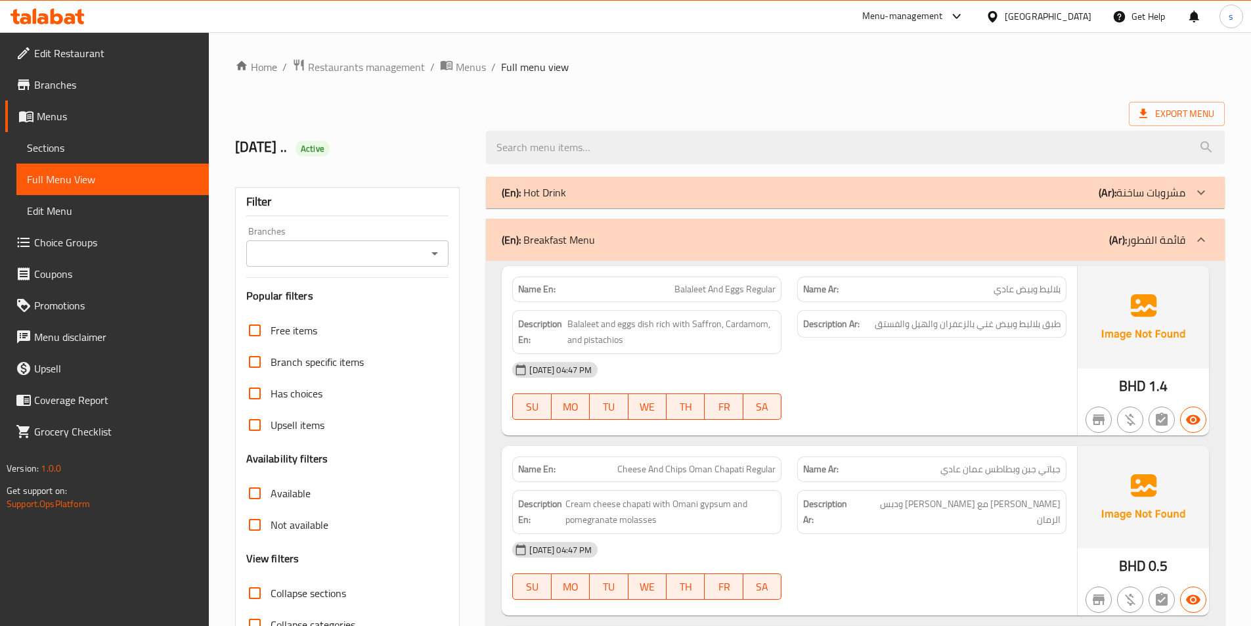
click at [113, 148] on span "Sections" at bounding box center [112, 148] width 171 height 16
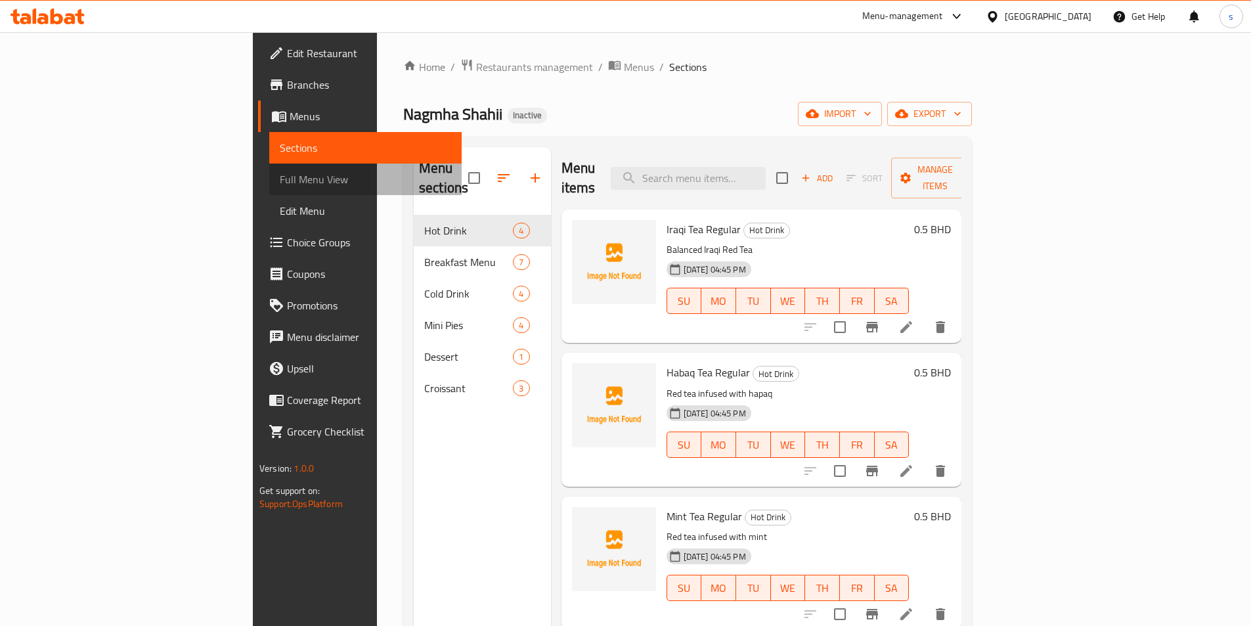
click at [280, 177] on span "Full Menu View" at bounding box center [365, 179] width 171 height 16
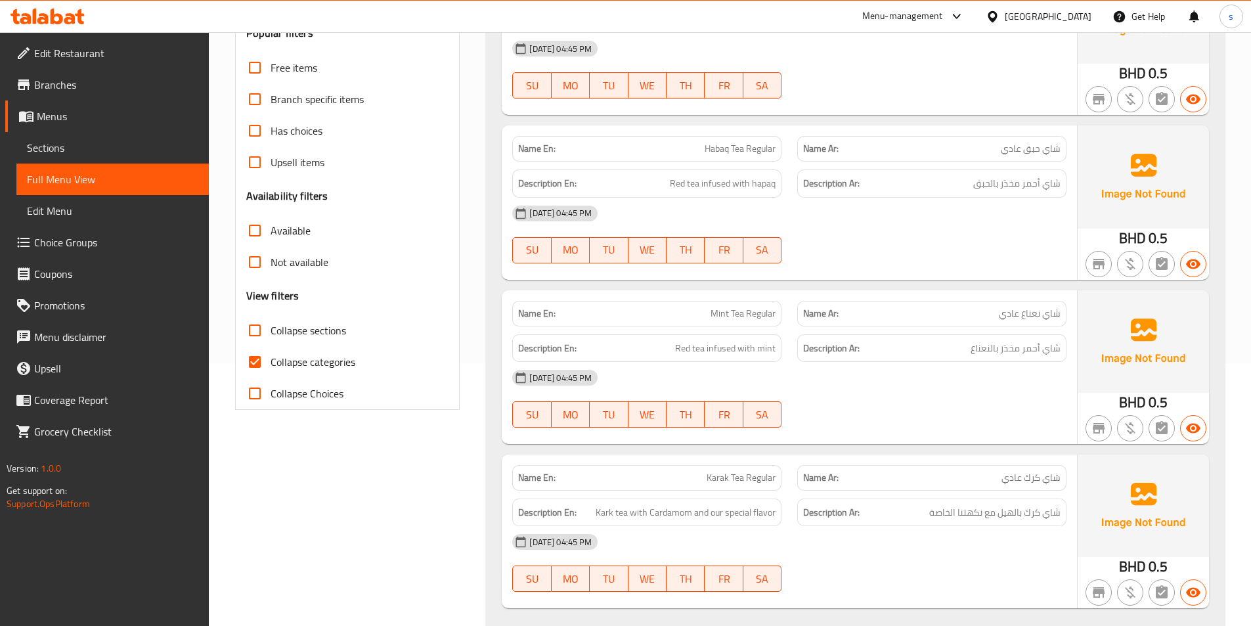
click at [266, 362] on input "Collapse categories" at bounding box center [255, 362] width 32 height 32
checkbox input "false"
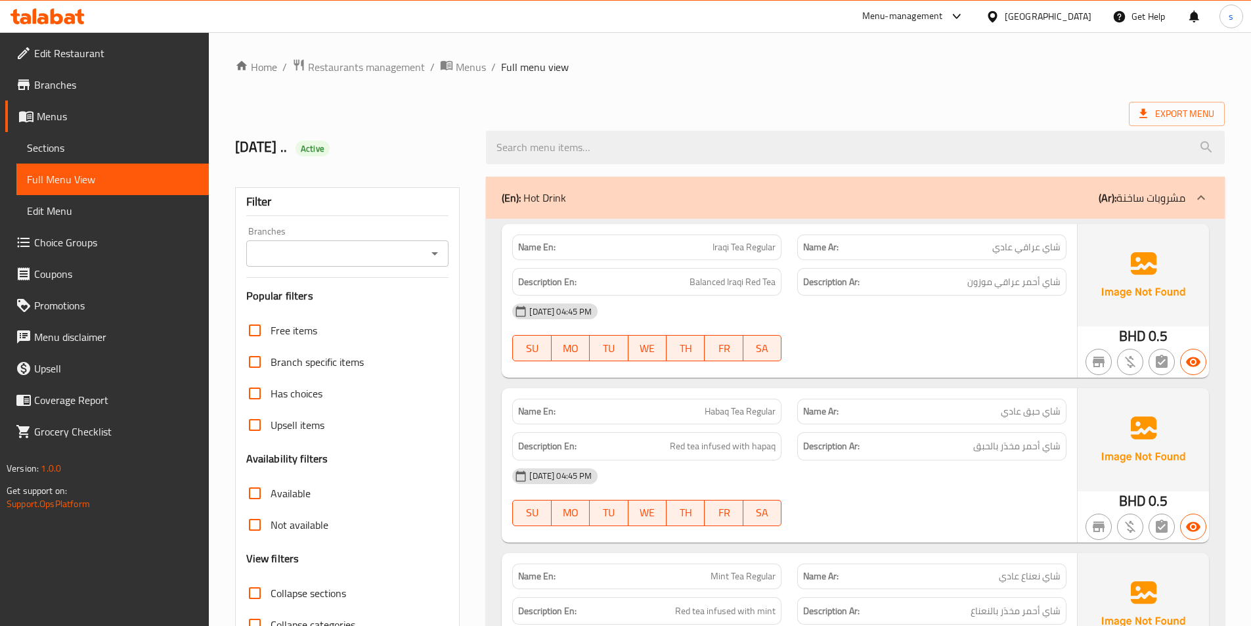
drag, startPoint x: 65, startPoint y: 55, endPoint x: 106, endPoint y: 85, distance: 50.9
click at [65, 55] on span "Edit Restaurant" at bounding box center [116, 53] width 164 height 16
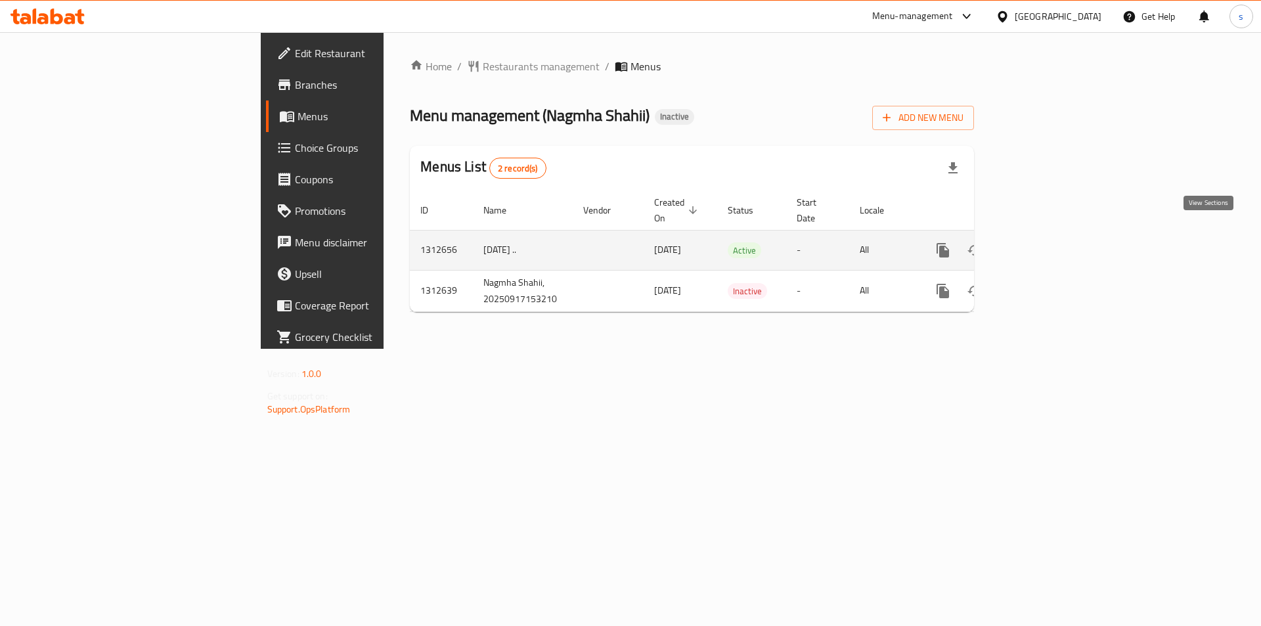
click at [1046, 242] on icon "enhanced table" at bounding box center [1038, 250] width 16 height 16
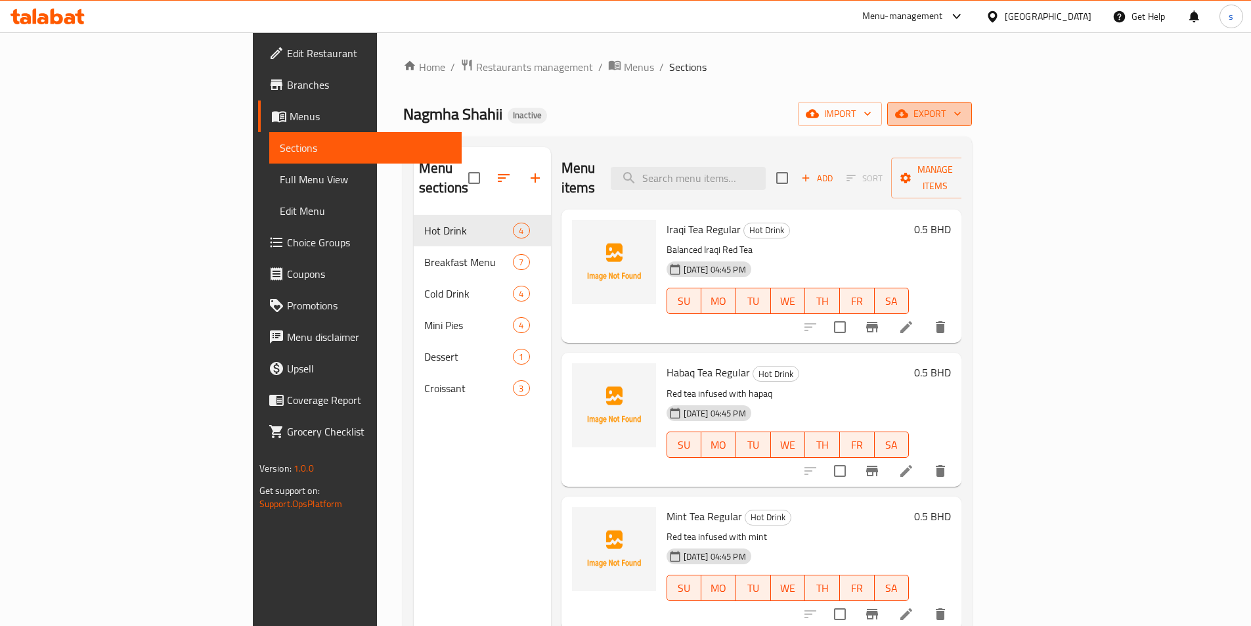
click at [962, 113] on span "export" at bounding box center [930, 114] width 64 height 16
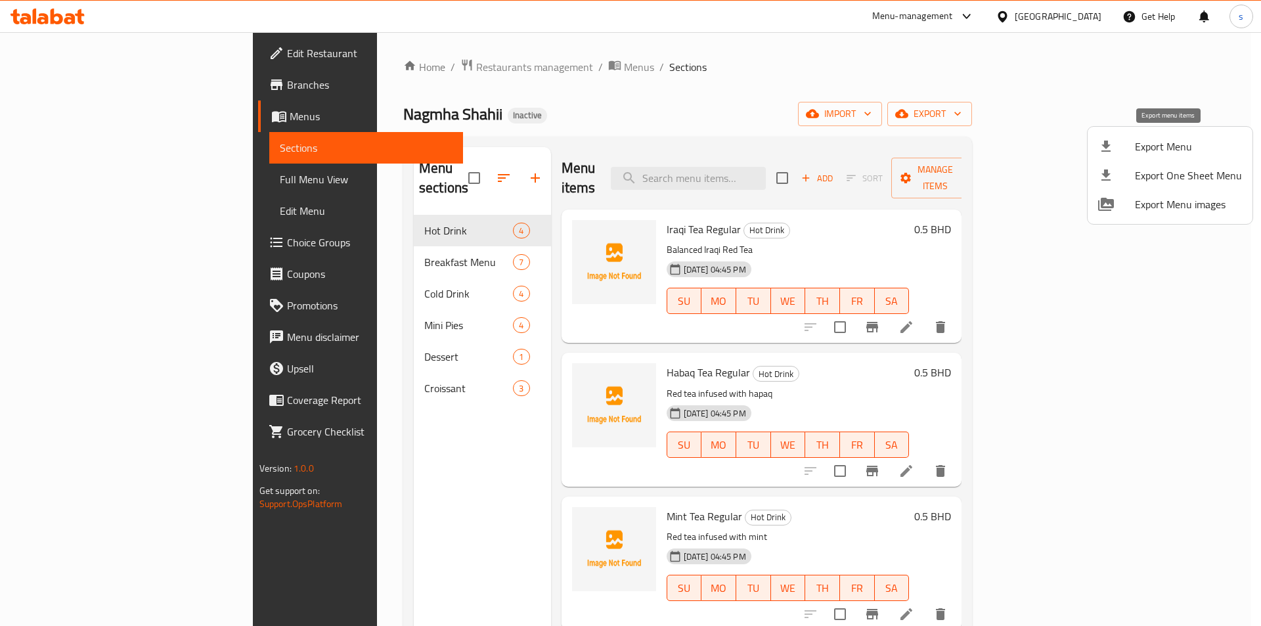
click at [1117, 146] on div at bounding box center [1116, 147] width 37 height 16
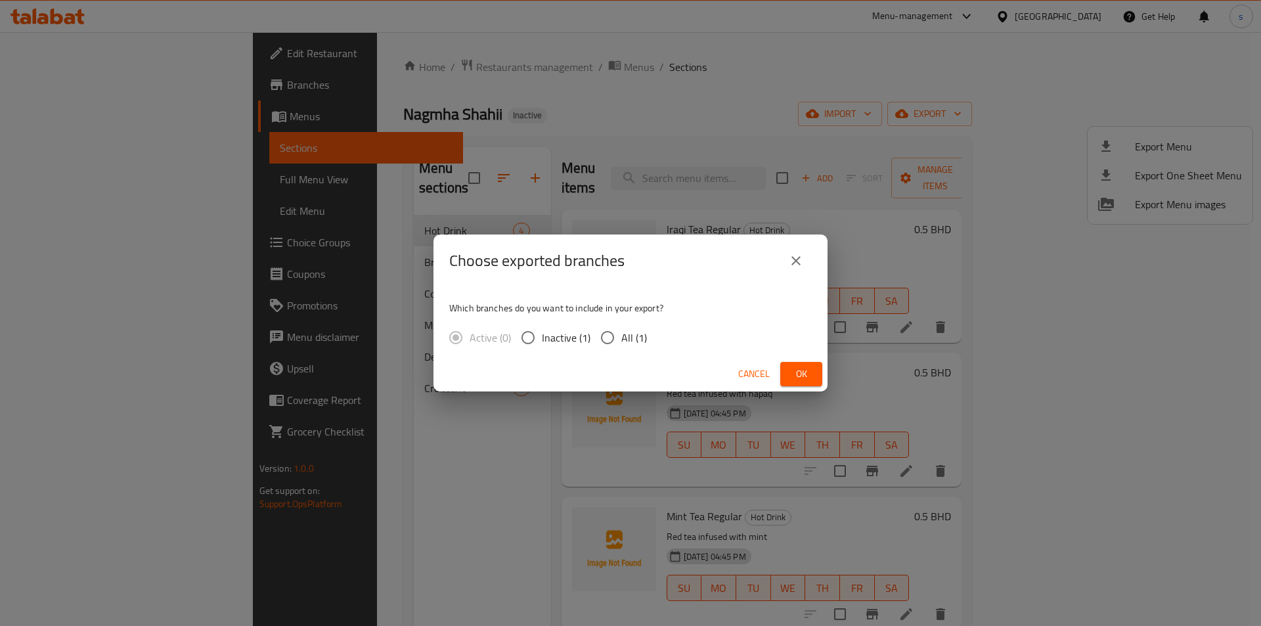
click at [608, 336] on input "All (1)" at bounding box center [608, 338] width 28 height 28
radio input "true"
click at [799, 369] on span "Ok" at bounding box center [801, 374] width 21 height 16
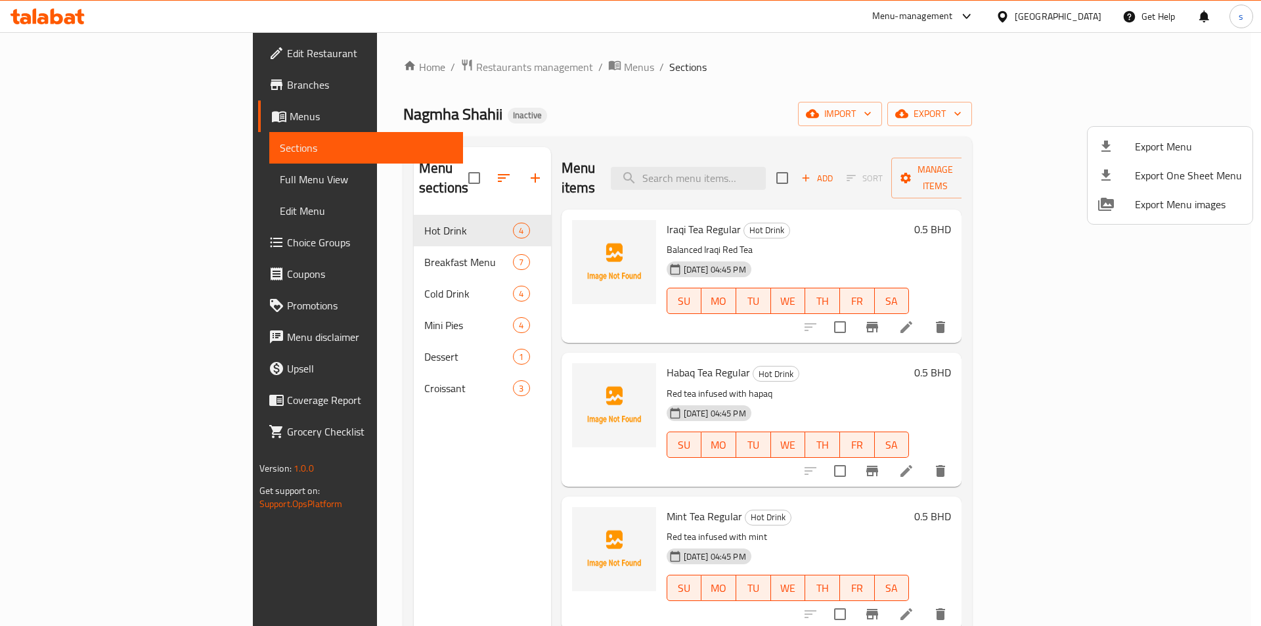
click at [305, 276] on div at bounding box center [630, 313] width 1261 height 626
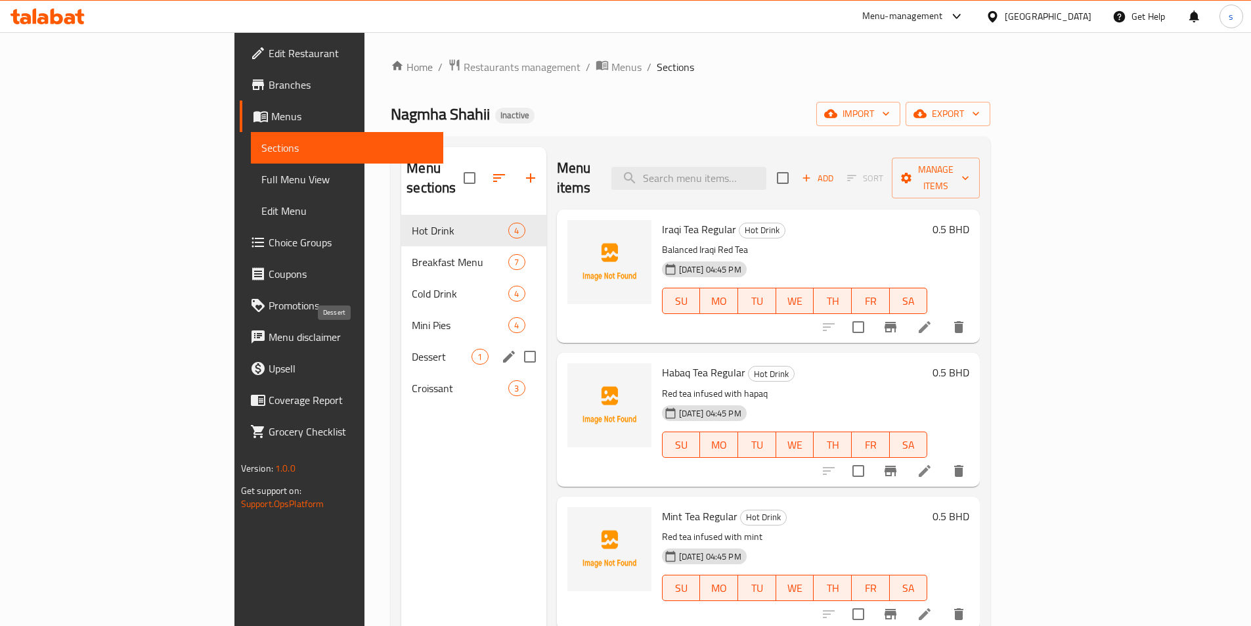
click at [412, 349] on span "Dessert" at bounding box center [442, 357] width 60 height 16
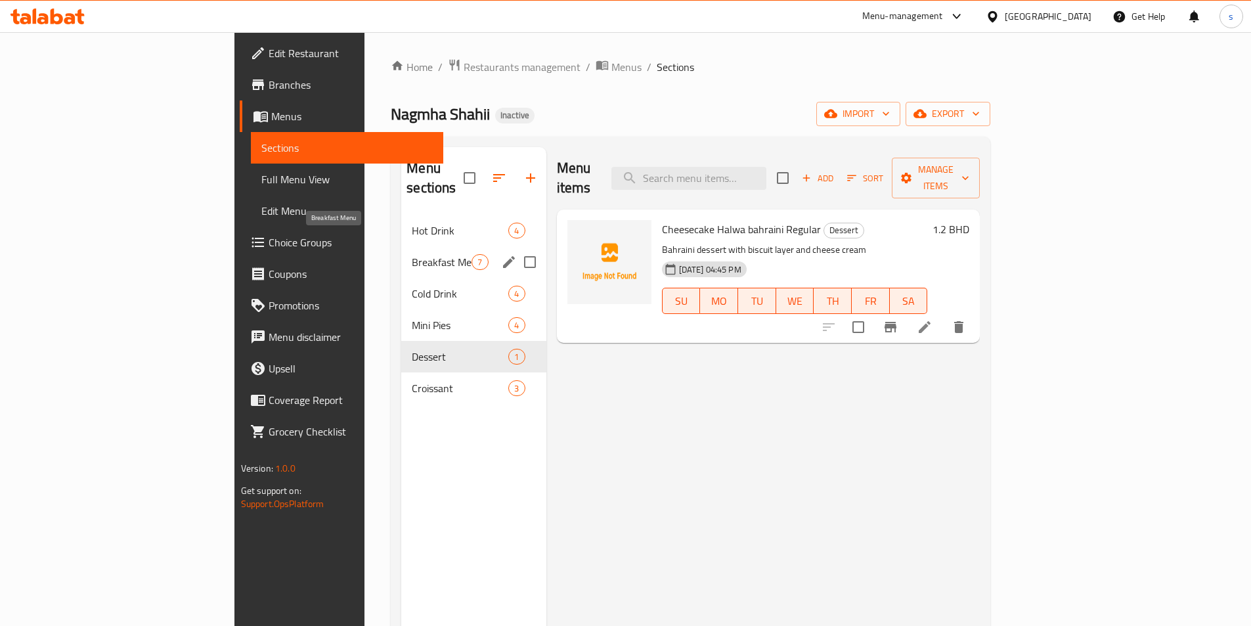
click at [412, 254] on span "Breakfast Menu" at bounding box center [442, 262] width 60 height 16
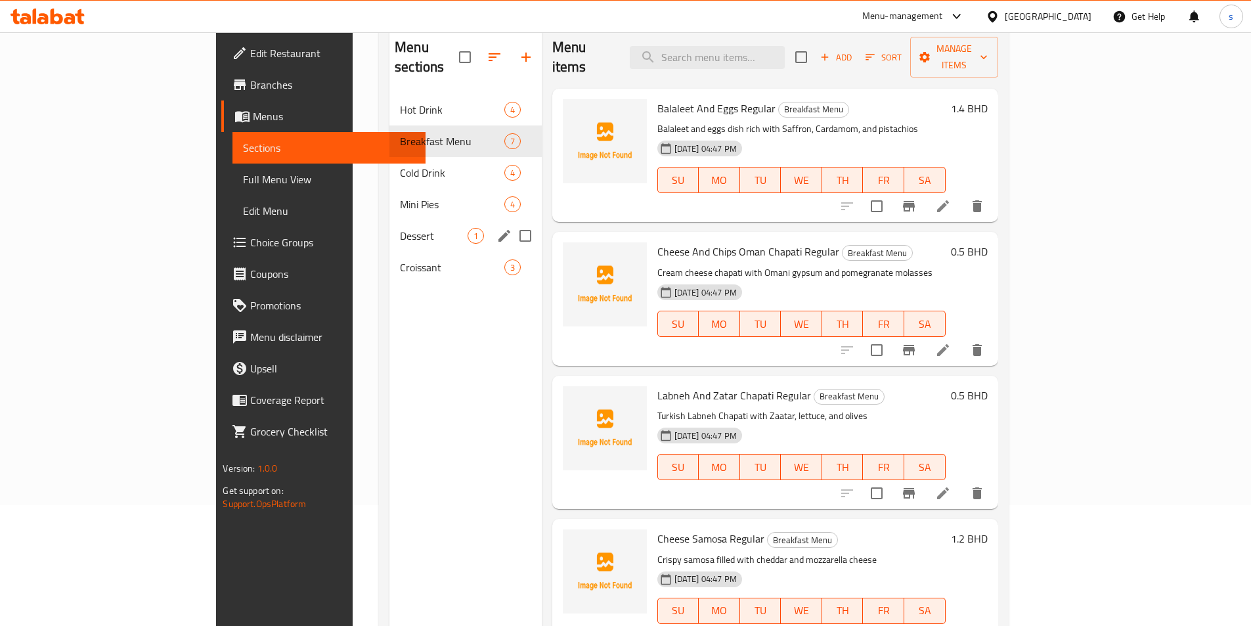
scroll to position [131, 0]
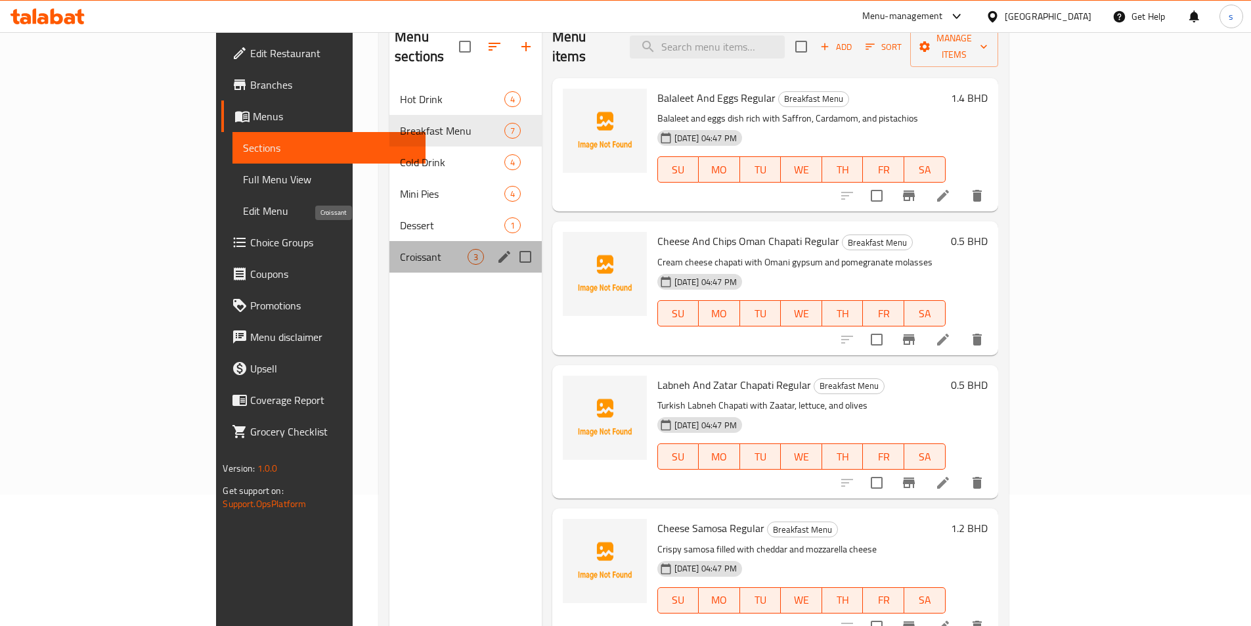
click at [400, 249] on span "Croissant" at bounding box center [433, 257] width 67 height 16
